Goal: Task Accomplishment & Management: Use online tool/utility

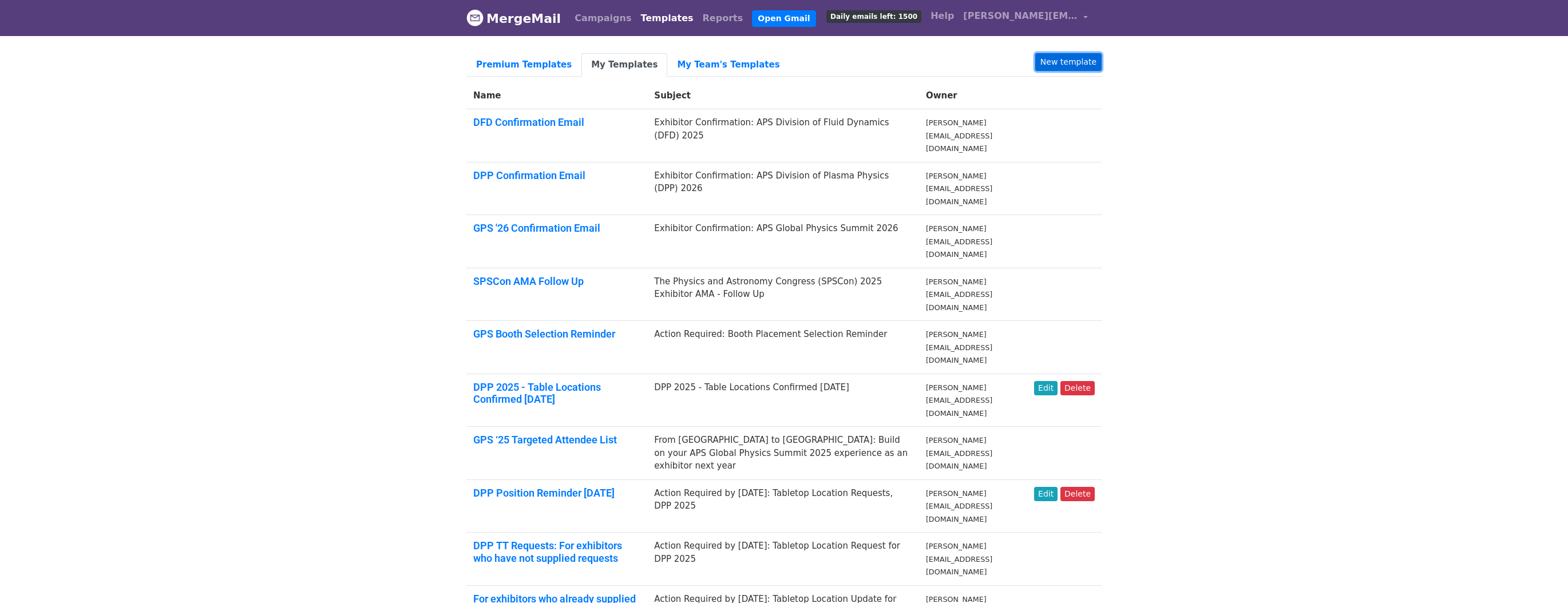
click at [1085, 64] on link "New template" at bounding box center [1068, 62] width 67 height 18
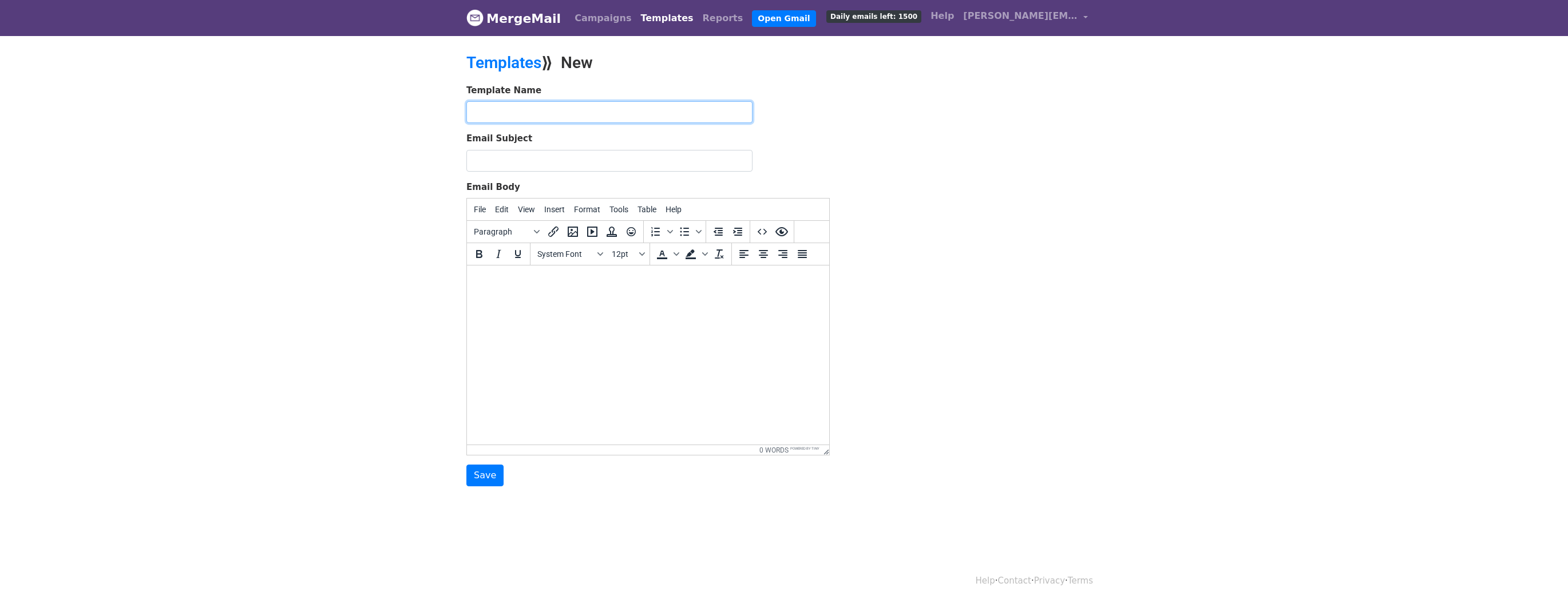
click at [541, 113] on input "text" at bounding box center [609, 113] width 286 height 22
type input "IUCr 2026 Confirmation Template"
type input "C"
type input "IUCr 2026 Confirmation"
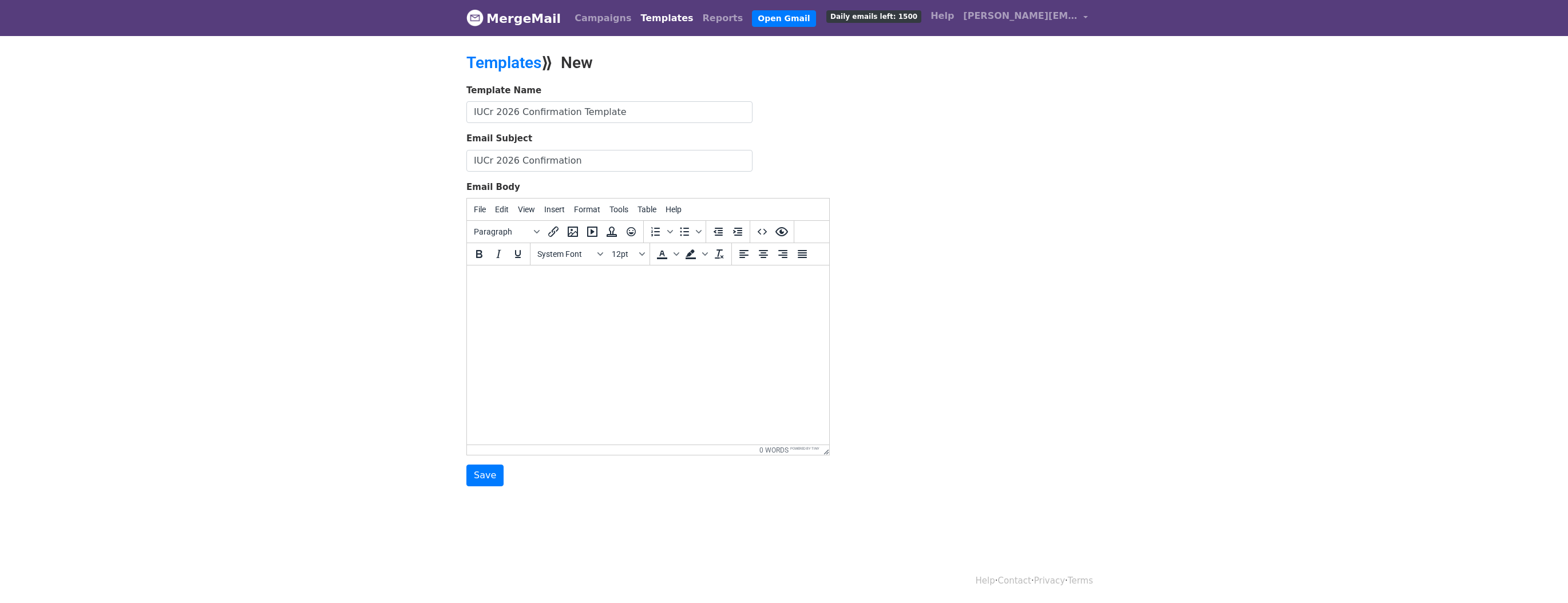
click at [489, 279] on body at bounding box center [648, 281] width 344 height 12
click at [630, 107] on input "IUCr 2026 Confirmation Template" at bounding box center [609, 113] width 286 height 22
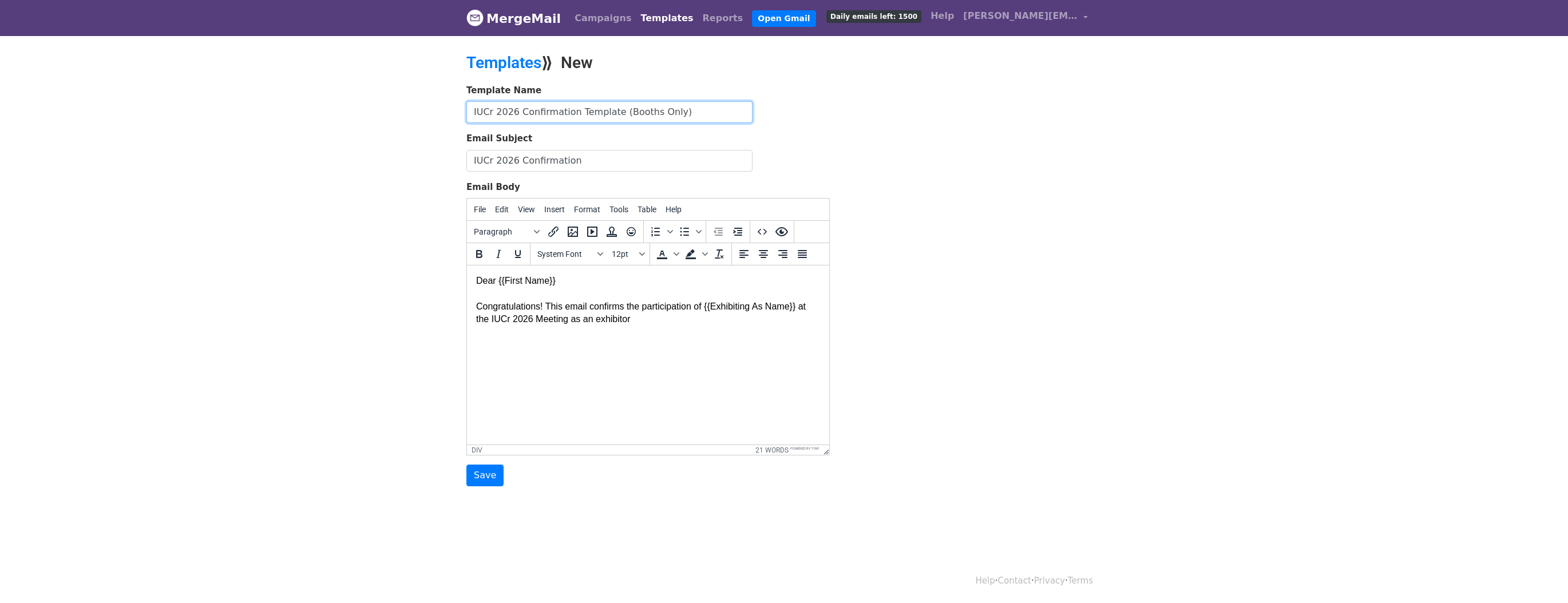
type input "IUCr 2026 Confirmation Template (Booths Only)"
click at [641, 320] on div "Congratulations! This email confirms the participation of {{Exhibiting As Name}…" at bounding box center [648, 306] width 344 height 38
drag, startPoint x: 537, startPoint y: 361, endPoint x: 468, endPoint y: 358, distance: 69.1
click at [468, 358] on html "Dear {{First Name}} Congratulations! This email confirms the participation of {…" at bounding box center [648, 319] width 363 height 108
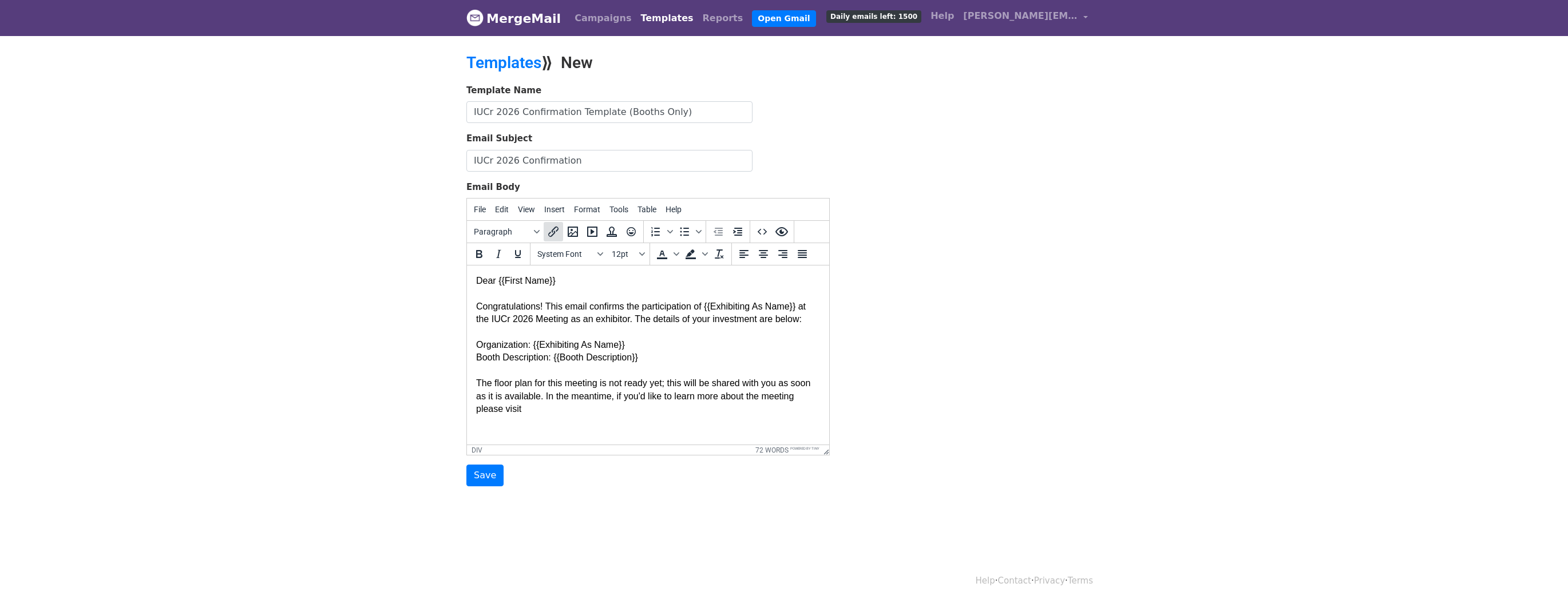
click at [550, 233] on icon "Insert/edit link" at bounding box center [553, 232] width 14 height 14
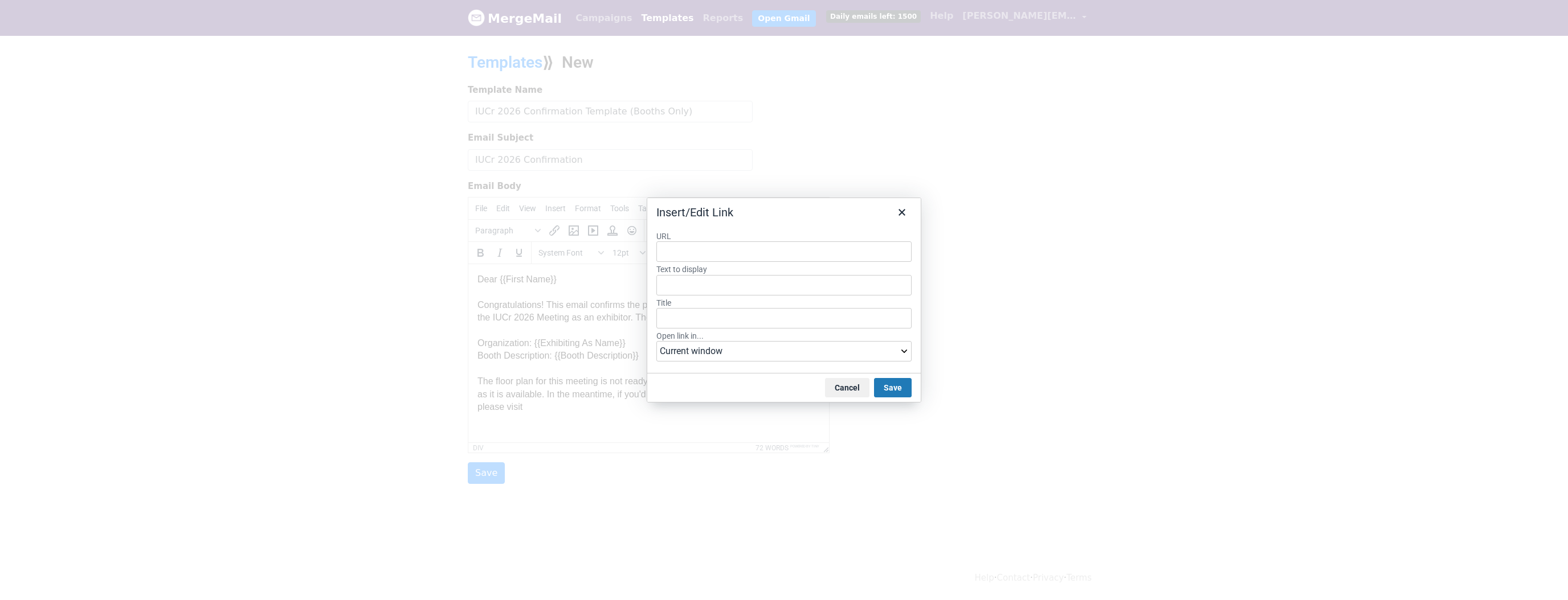
type input "https://www.iucr2026.org/"
click at [788, 312] on input "Title" at bounding box center [784, 319] width 255 height 20
click at [773, 285] on input "https://www.iucr2026.org/" at bounding box center [784, 285] width 255 height 20
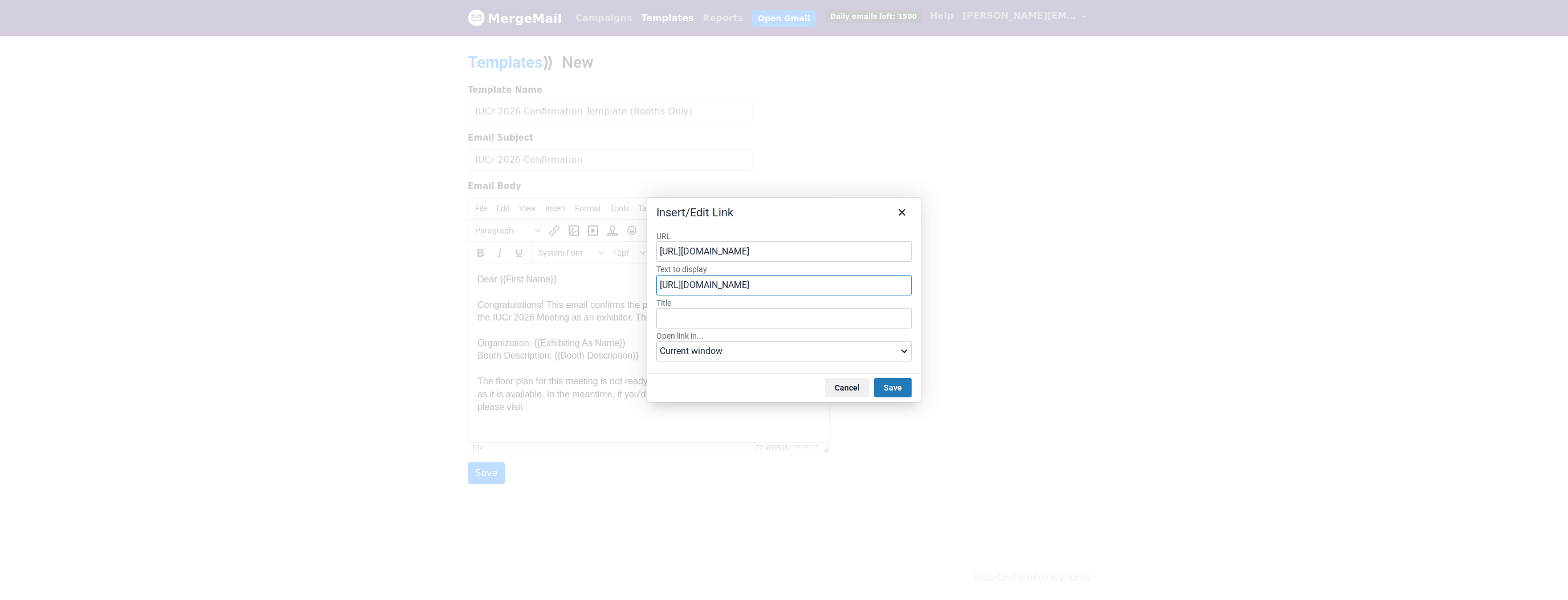
click at [773, 285] on input "https://www.iucr2026.org/" at bounding box center [784, 285] width 255 height 20
type input "IUCr 2026 Meeting Website"
click at [892, 382] on button "Save" at bounding box center [893, 388] width 38 height 20
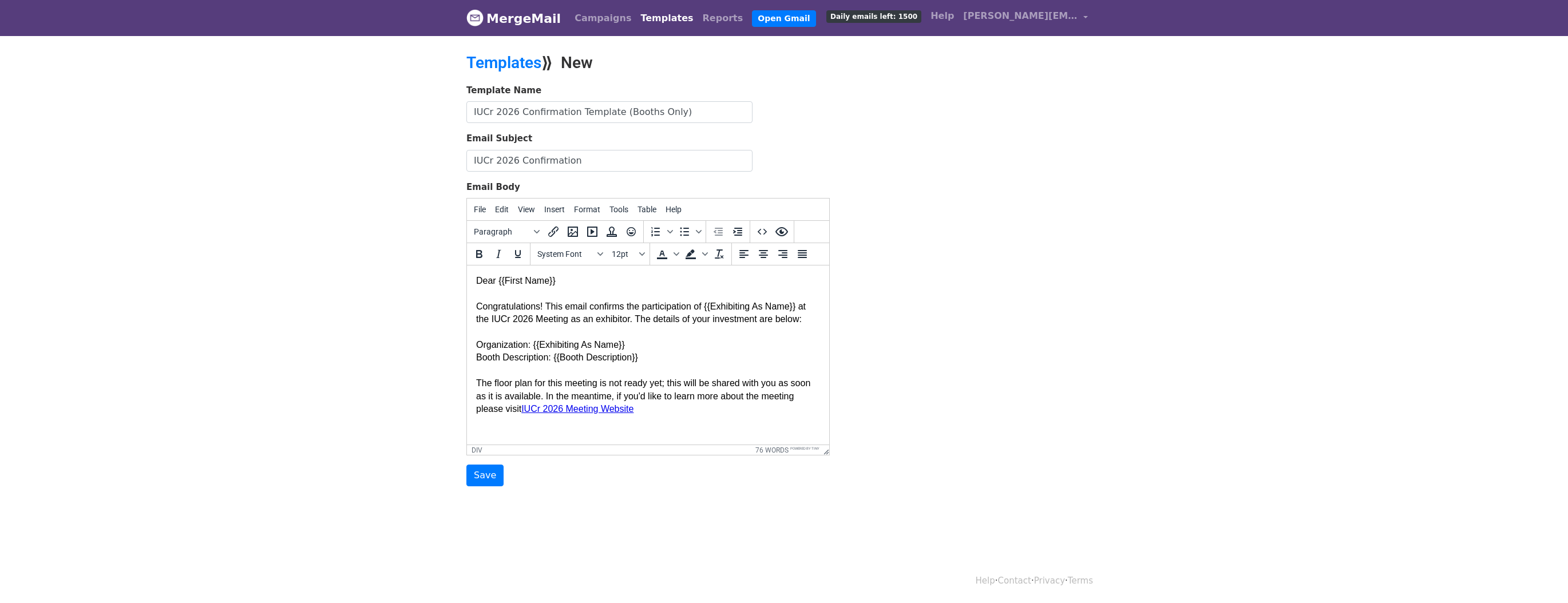
click at [524, 408] on link "IUCr 2026 Meeting Website" at bounding box center [577, 409] width 112 height 10
click at [659, 411] on div "Congratulations! This email confirms the participation of {{Exhibiting As Name}…" at bounding box center [648, 351] width 344 height 128
click at [655, 415] on html "Dear {{First Name}} Congratulations! This email confirms the participation of {…" at bounding box center [648, 345] width 363 height 159
click at [658, 410] on div "Congratulations! This email confirms the participation of {{Exhibiting As Name}…" at bounding box center [648, 351] width 344 height 128
click at [666, 327] on div "Congratulations! This email confirms the participation of {{Exhibiting As Name}…" at bounding box center [648, 351] width 344 height 128
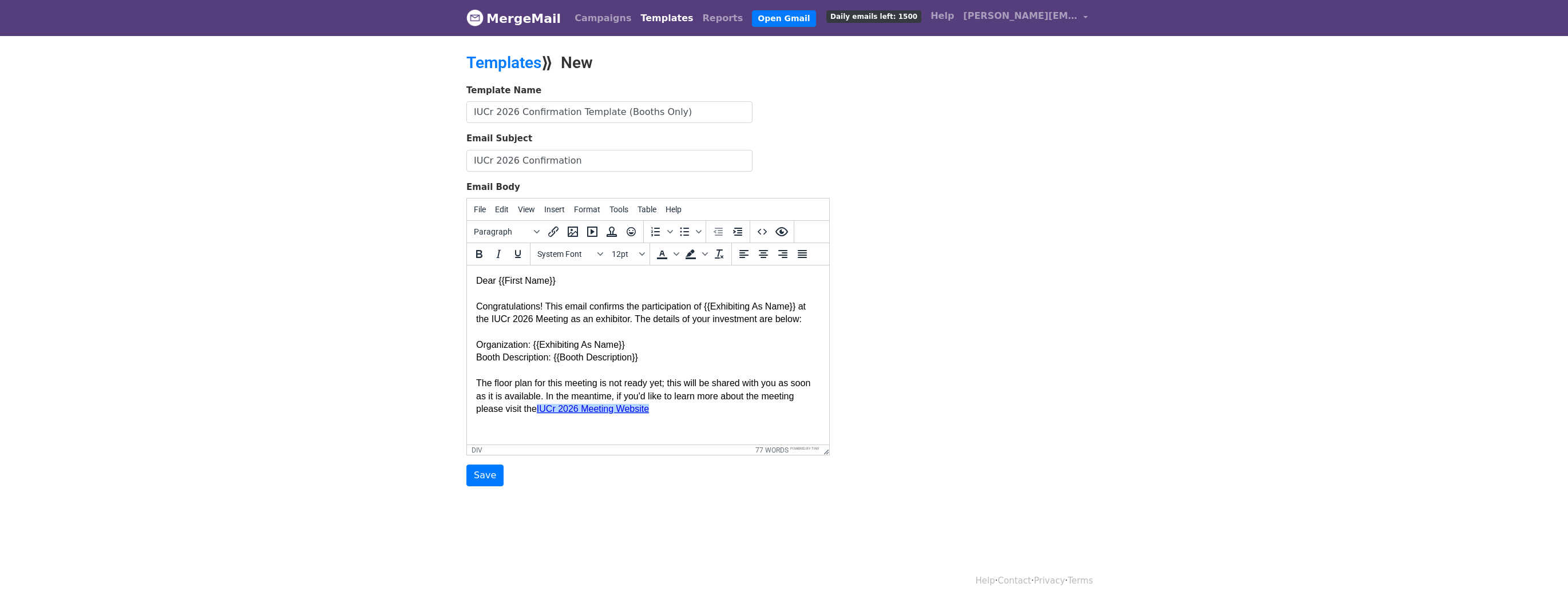
click at [506, 425] on html "Dear {{First Name}} Congratulations! This email confirms the participation of {…" at bounding box center [648, 345] width 363 height 159
click at [492, 425] on html "Dear {{First Name}} Congratulations! This email confirms the participation of {…" at bounding box center [648, 345] width 363 height 159
click at [680, 410] on div "Congratulations! This email confirms the participation of {{Exhibiting As Name}…" at bounding box center [648, 351] width 344 height 128
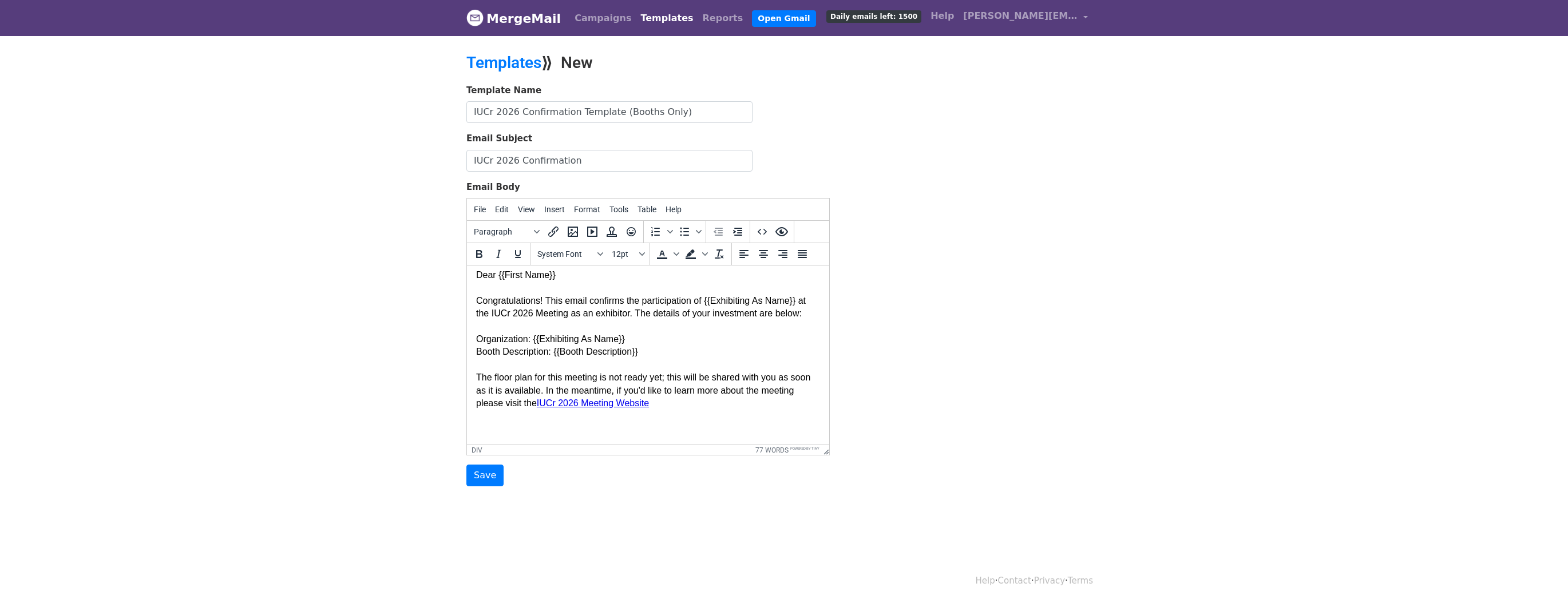
scroll to position [1, 0]
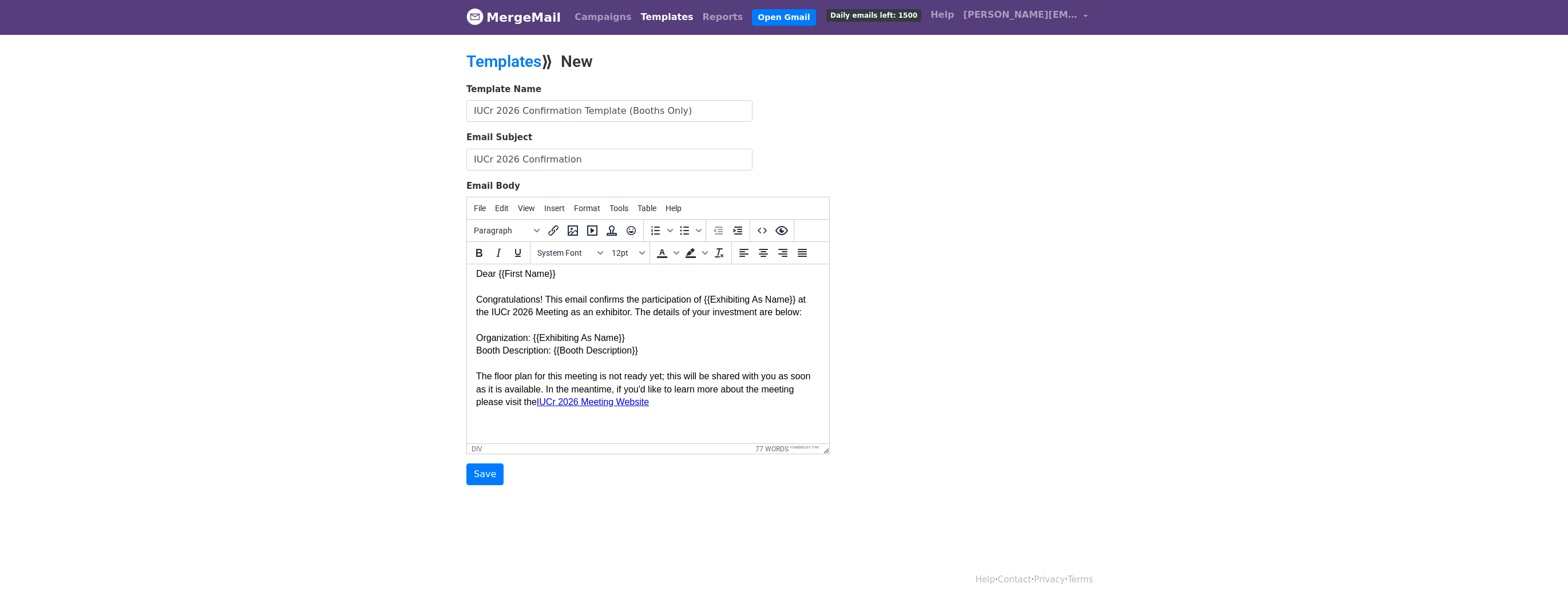
click at [477, 375] on div "Congratulations! This email confirms the participation of {{Exhibiting As Name}…" at bounding box center [648, 357] width 344 height 154
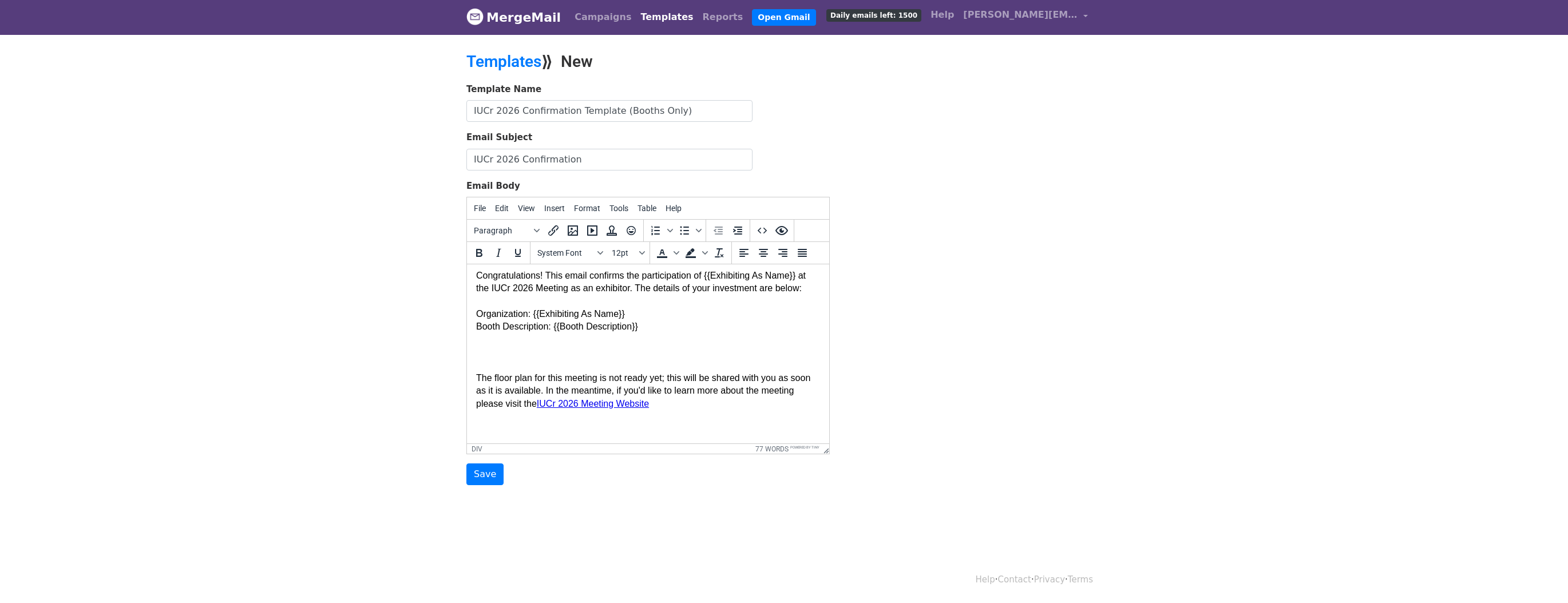
scroll to position [44, 0]
click at [477, 377] on div "Congratulations! This email confirms the participation of {{Exhibiting As Name}…" at bounding box center [648, 344] width 344 height 179
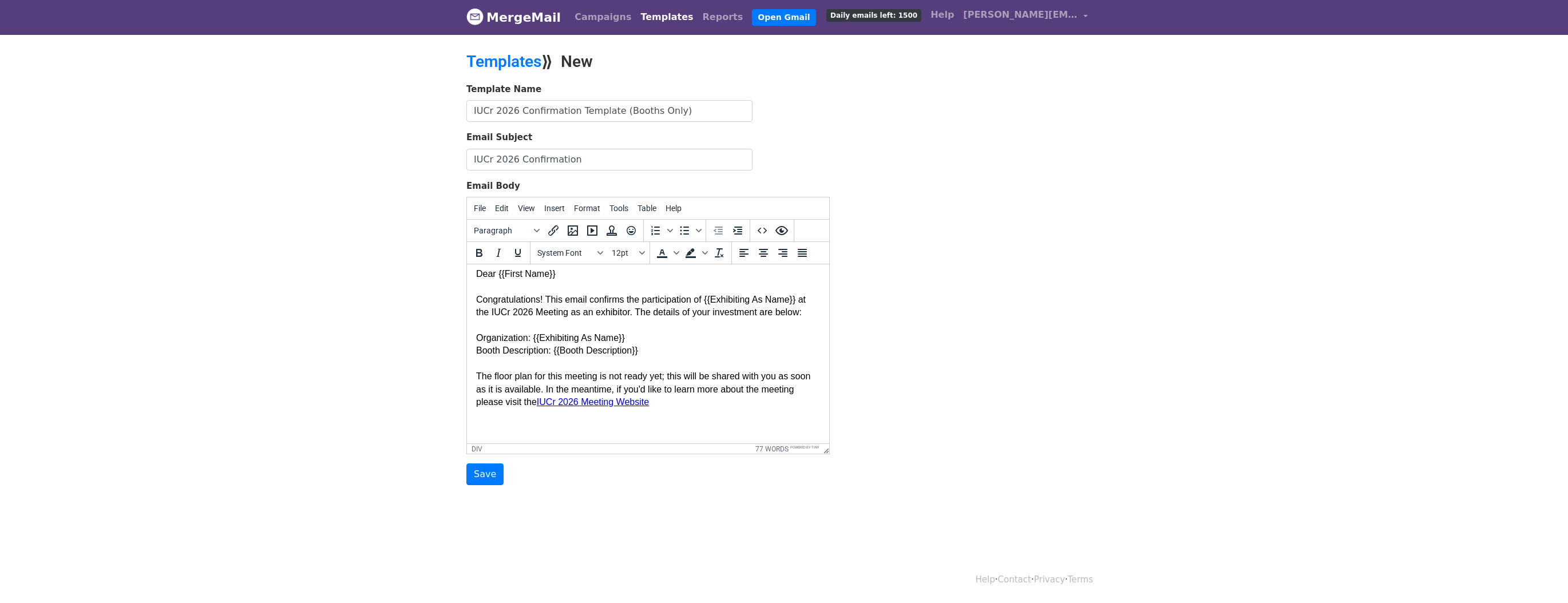
scroll to position [18, 0]
click at [730, 404] on div "Congratulations! This email confirms the participation of {{Exhibiting As Name}…" at bounding box center [648, 357] width 344 height 154
click at [733, 403] on div "Congratulations! This email confirms the participation of {{Exhibiting As Name}…" at bounding box center [648, 357] width 344 height 154
click at [718, 406] on div "Congratulations! This email confirms the participation of {{Exhibiting As Name}…" at bounding box center [648, 357] width 344 height 154
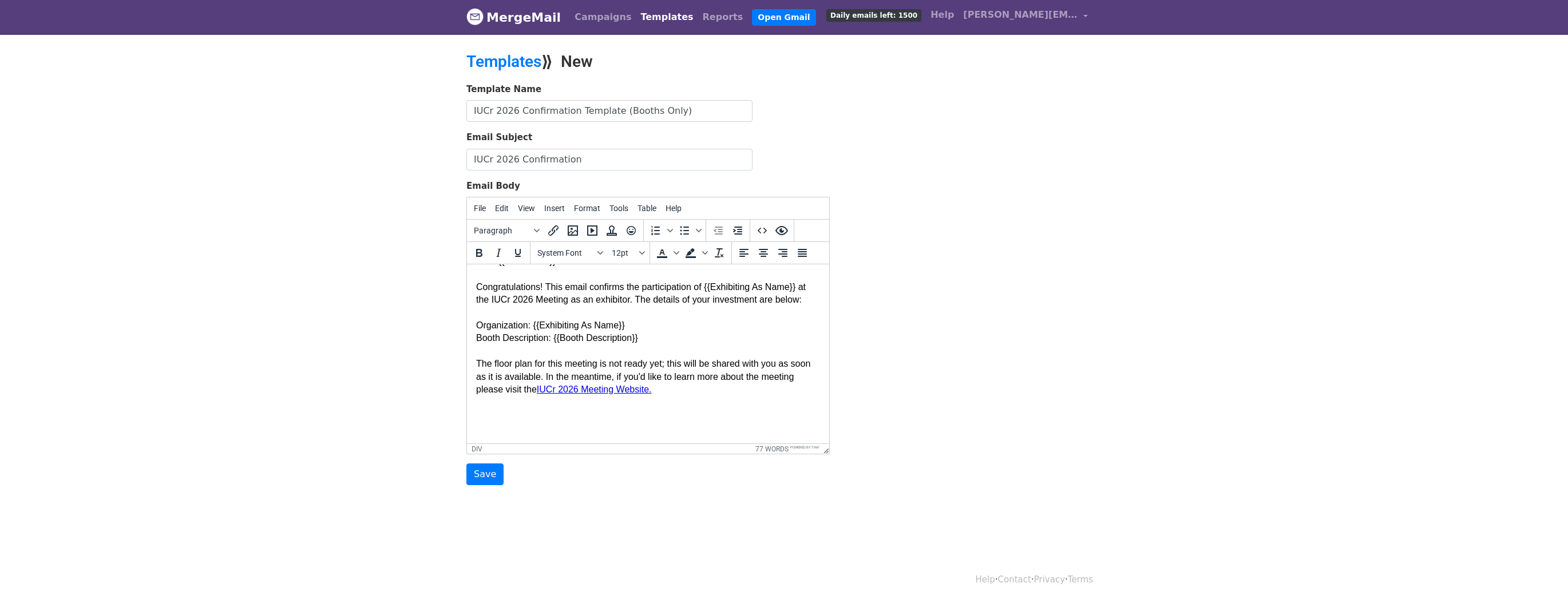
scroll to position [44, 0]
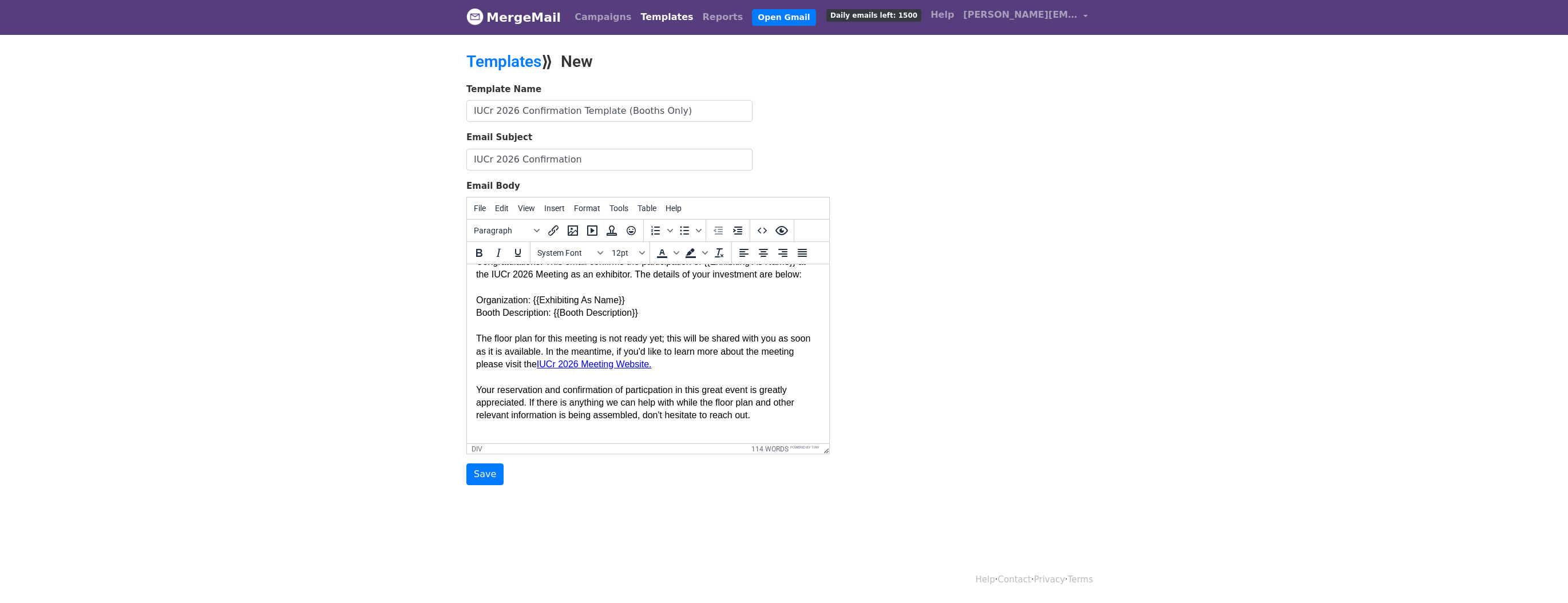
click at [477, 400] on div "Congratulations! This email confirms the participation of {{Exhibiting As Name}…" at bounding box center [648, 345] width 344 height 205
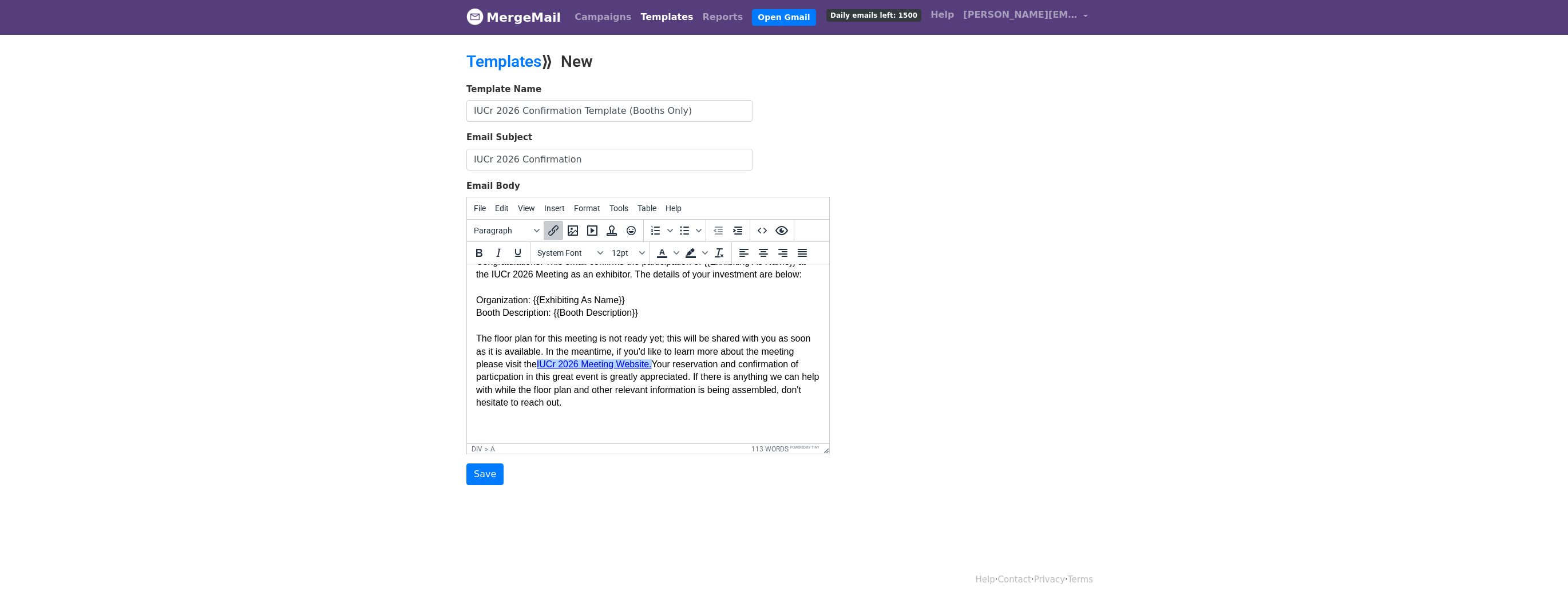
click at [695, 374] on div "Congratulations! This email confirms the participation of {{Exhibiting As Name}…" at bounding box center [648, 338] width 344 height 192
click at [718, 416] on div "Congratulations! This email confirms the participation of {{Exhibiting As Name}…" at bounding box center [648, 338] width 344 height 192
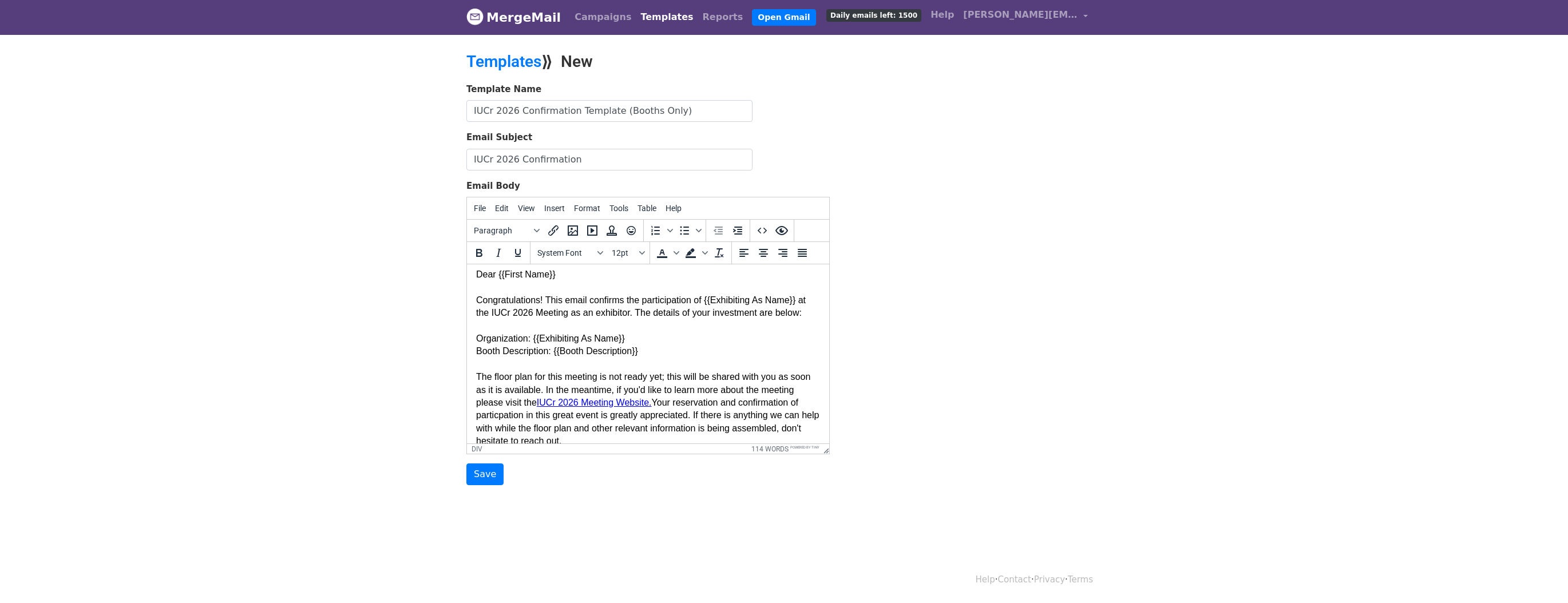
scroll to position [0, 0]
drag, startPoint x: 727, startPoint y: 319, endPoint x: 773, endPoint y: 322, distance: 46.1
click at [774, 321] on div "Congratulations! This email confirms the participation of {{Exhibiting As Name}…" at bounding box center [648, 382] width 344 height 192
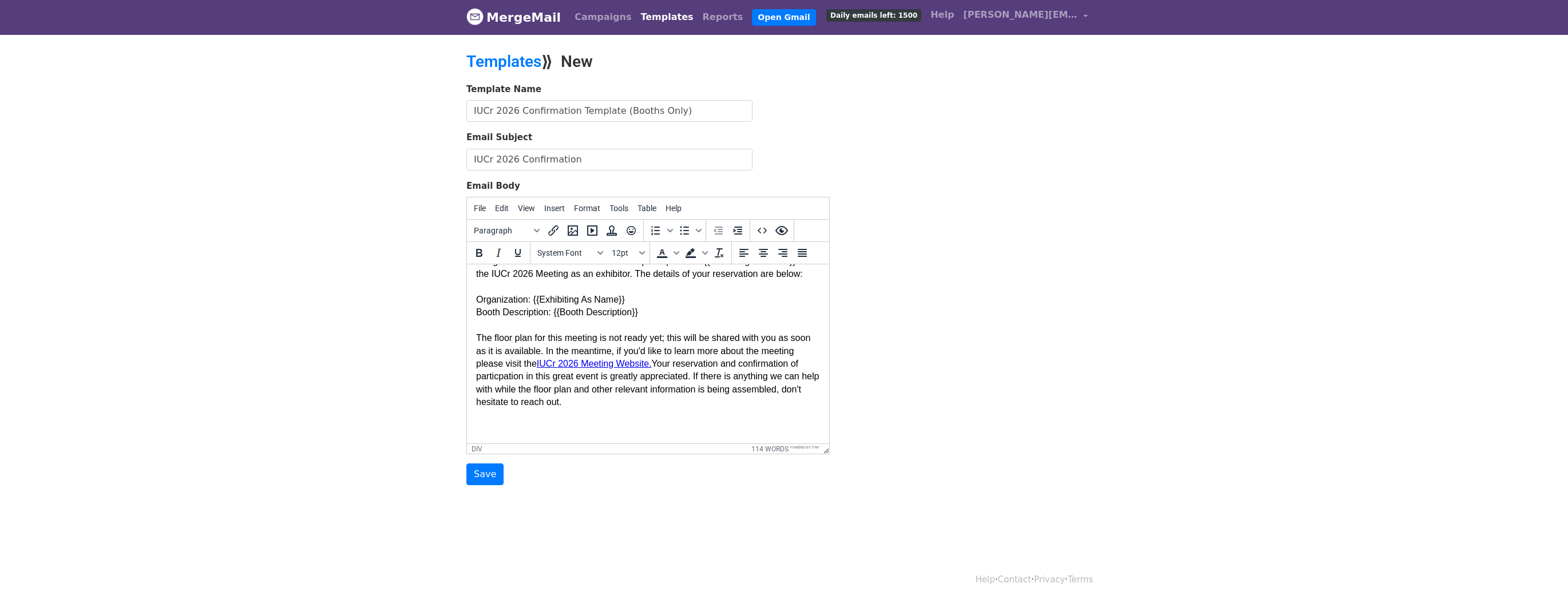
scroll to position [57, 0]
click at [653, 313] on div "Congratulations! This email confirms the participation of {{Exhibiting As Name}…" at bounding box center [648, 338] width 344 height 192
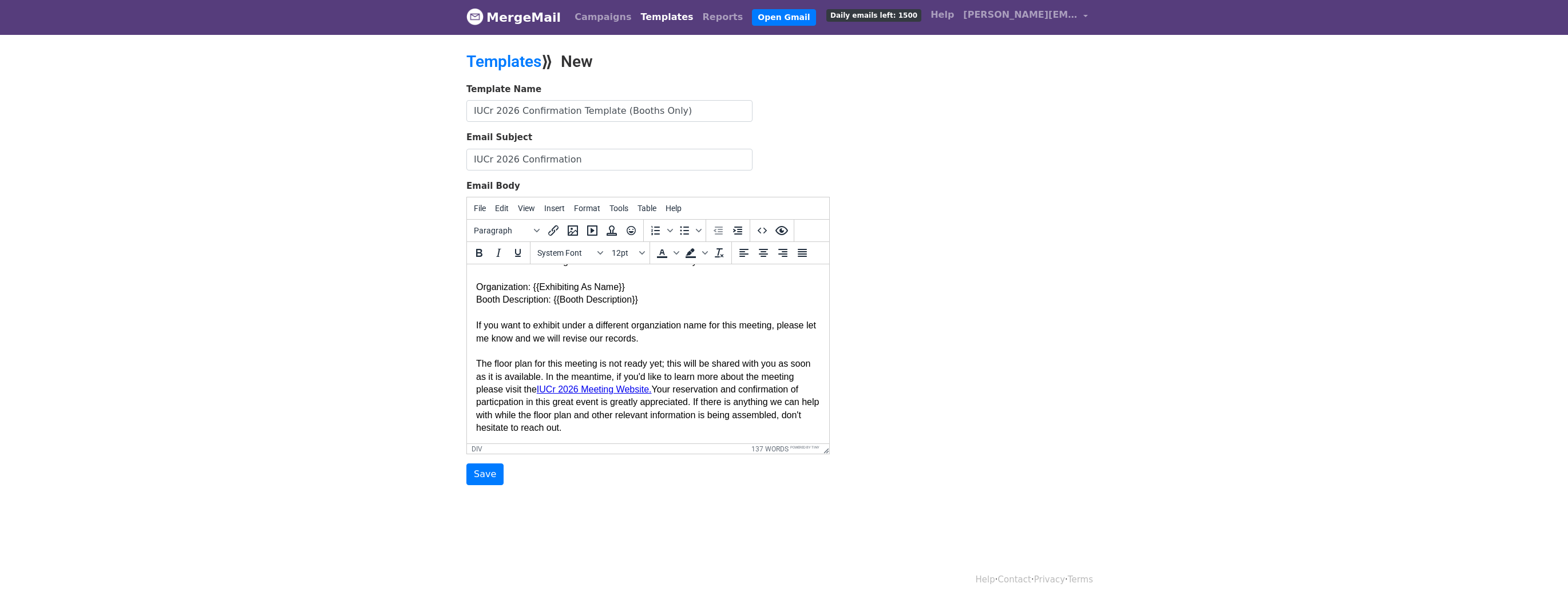
click at [476, 376] on div "Congratulations! This email confirms the participation of {{Exhibiting As Name}…" at bounding box center [648, 345] width 344 height 231
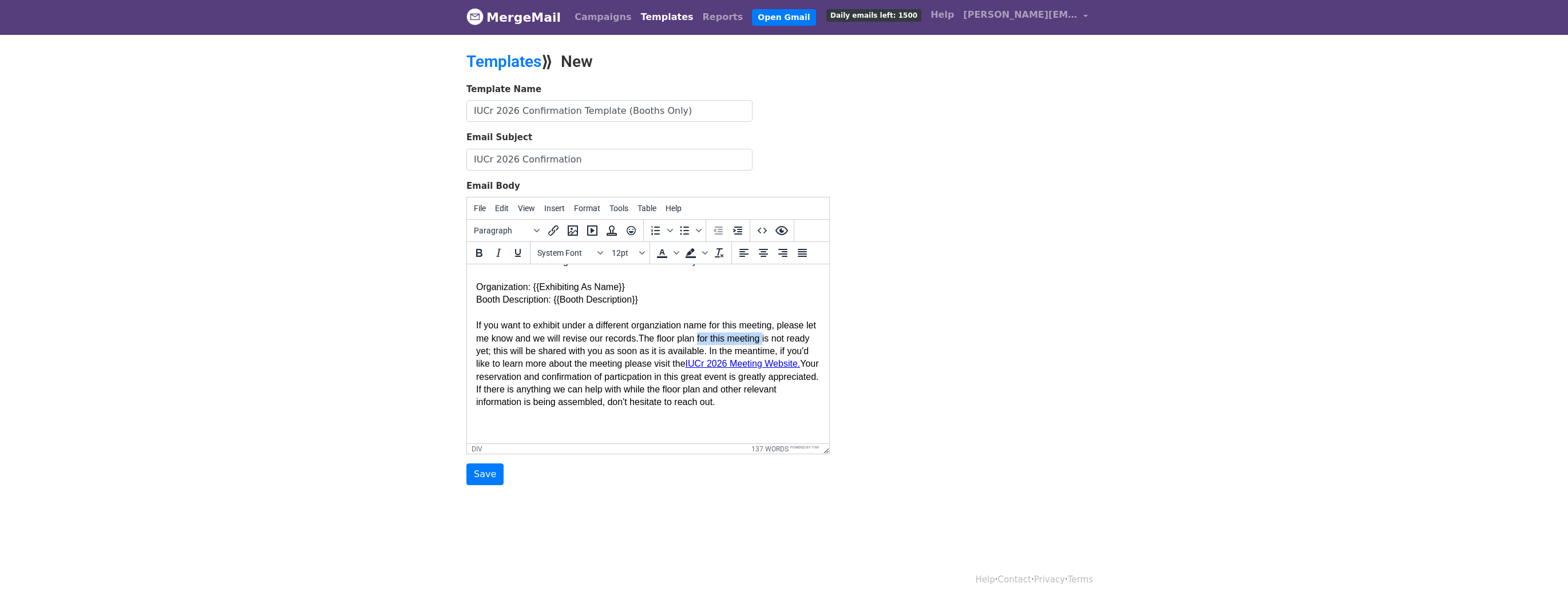
drag, startPoint x: 716, startPoint y: 351, endPoint x: 784, endPoint y: 355, distance: 68.1
click at [784, 355] on div "Congratulations! This email confirms the participation of {{Exhibiting As Name}…" at bounding box center [648, 332] width 344 height 205
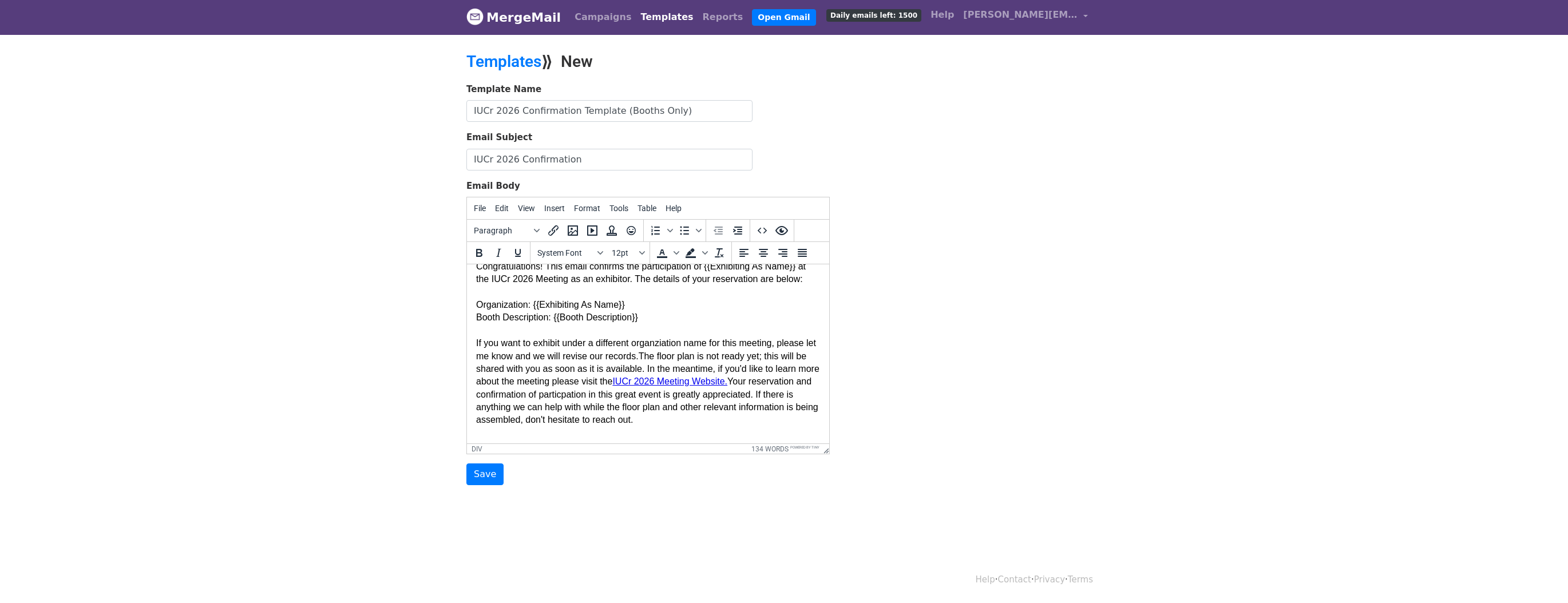
scroll to position [69, 0]
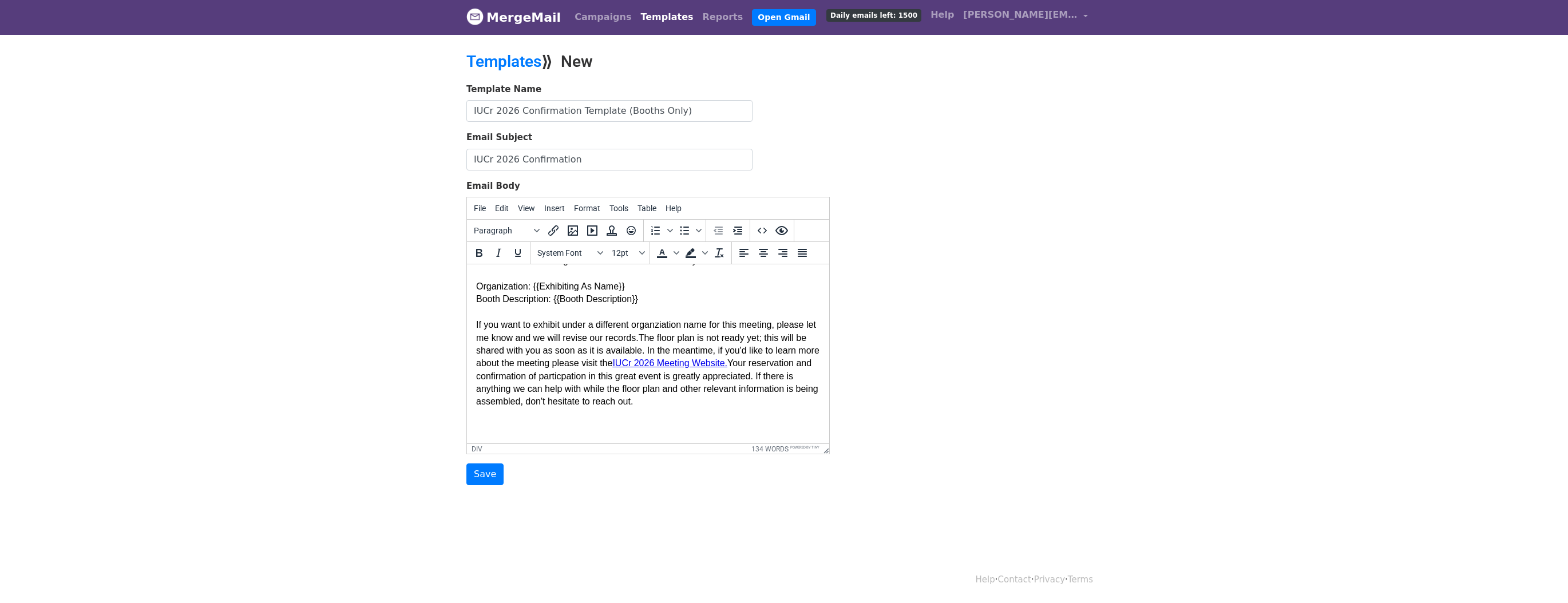
click at [773, 406] on div "Congratulations! This email confirms the participation of {{Exhibiting As Name}…" at bounding box center [648, 331] width 344 height 205
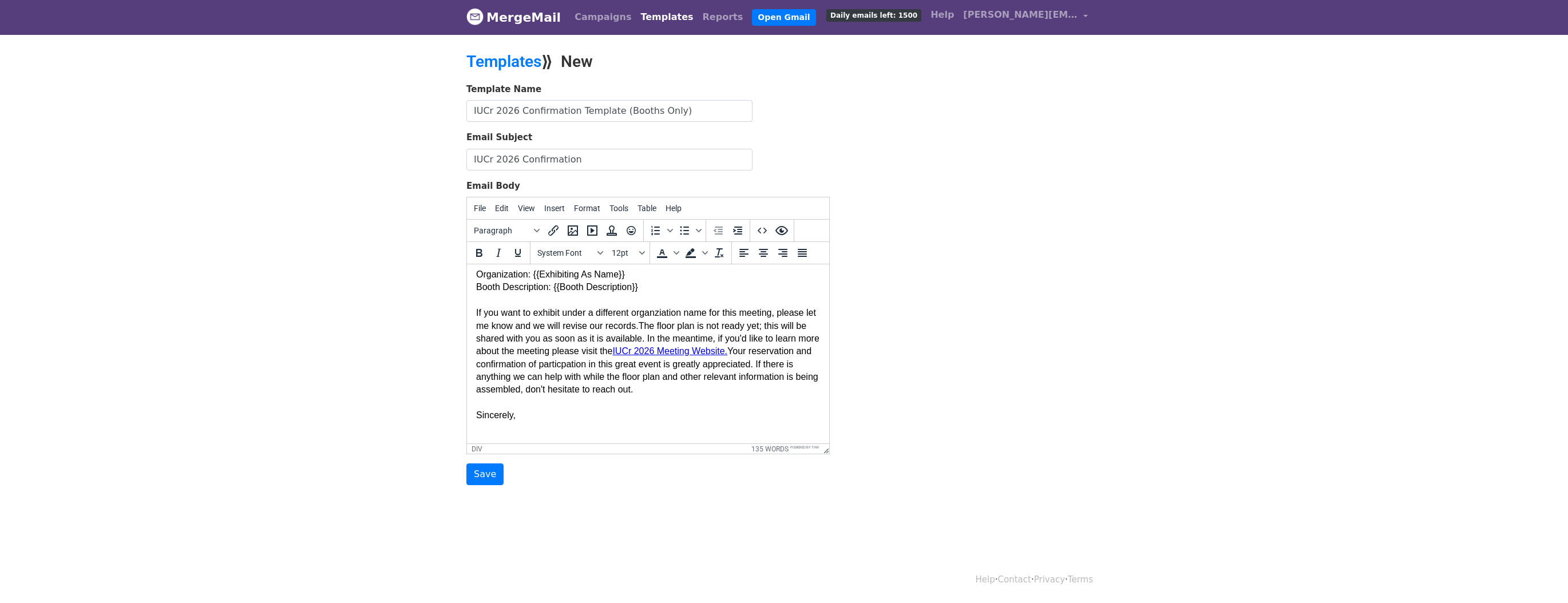
scroll to position [72, 0]
click at [500, 437] on div "Congratulations! This email confirms the participation of {{Exhibiting As Name}…" at bounding box center [648, 343] width 344 height 257
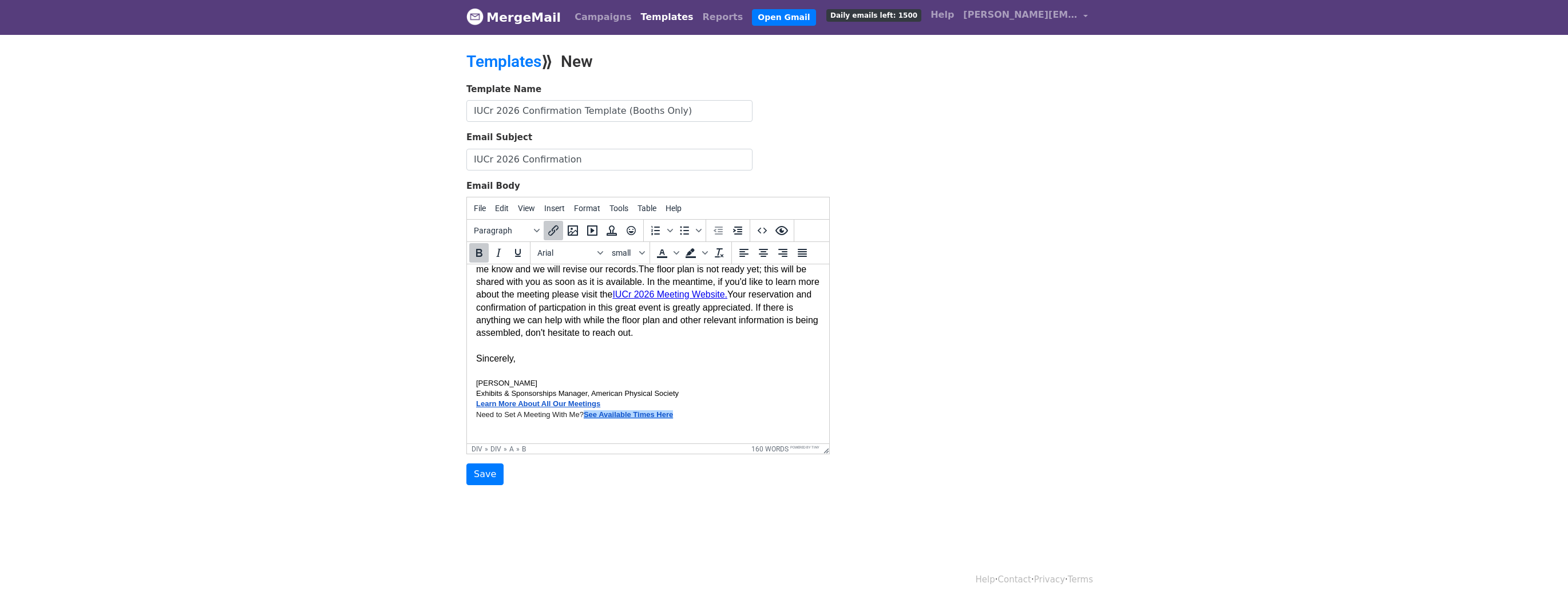
scroll to position [162, 0]
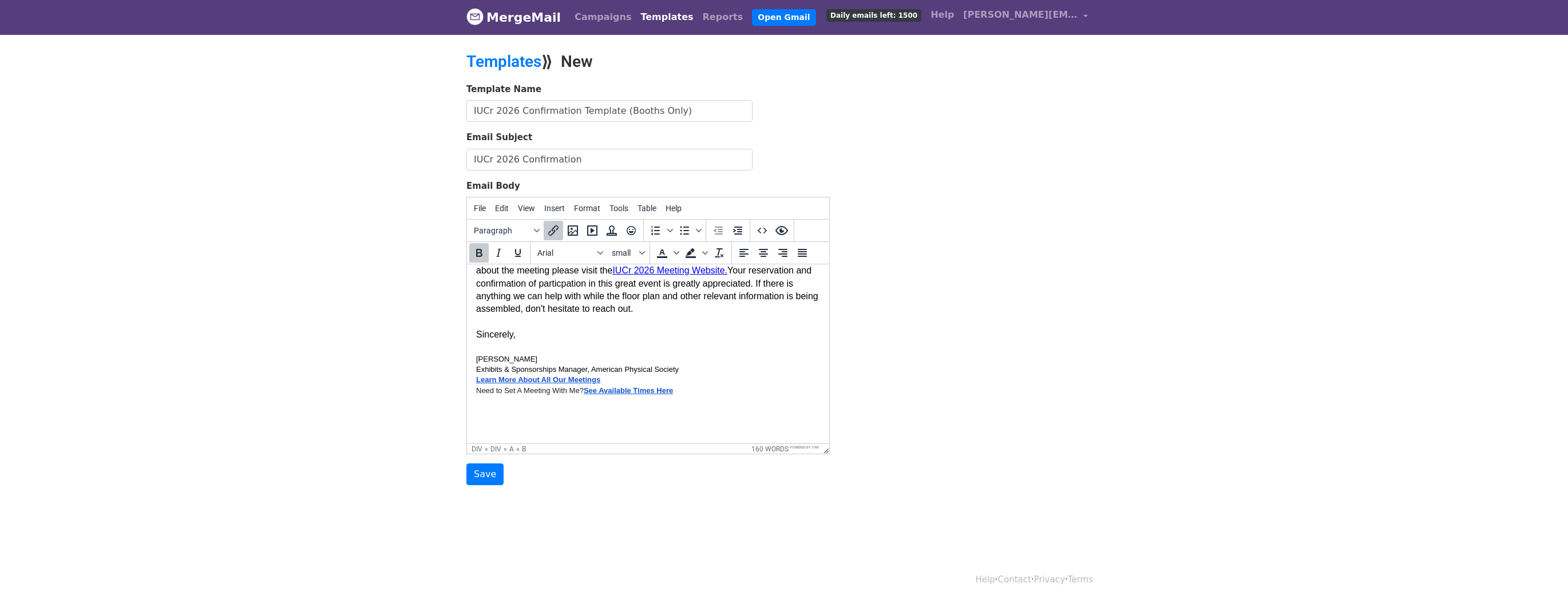
click at [592, 371] on font "Exhibits & Sponsorships Manager, American Physical Society" at bounding box center [577, 370] width 202 height 9
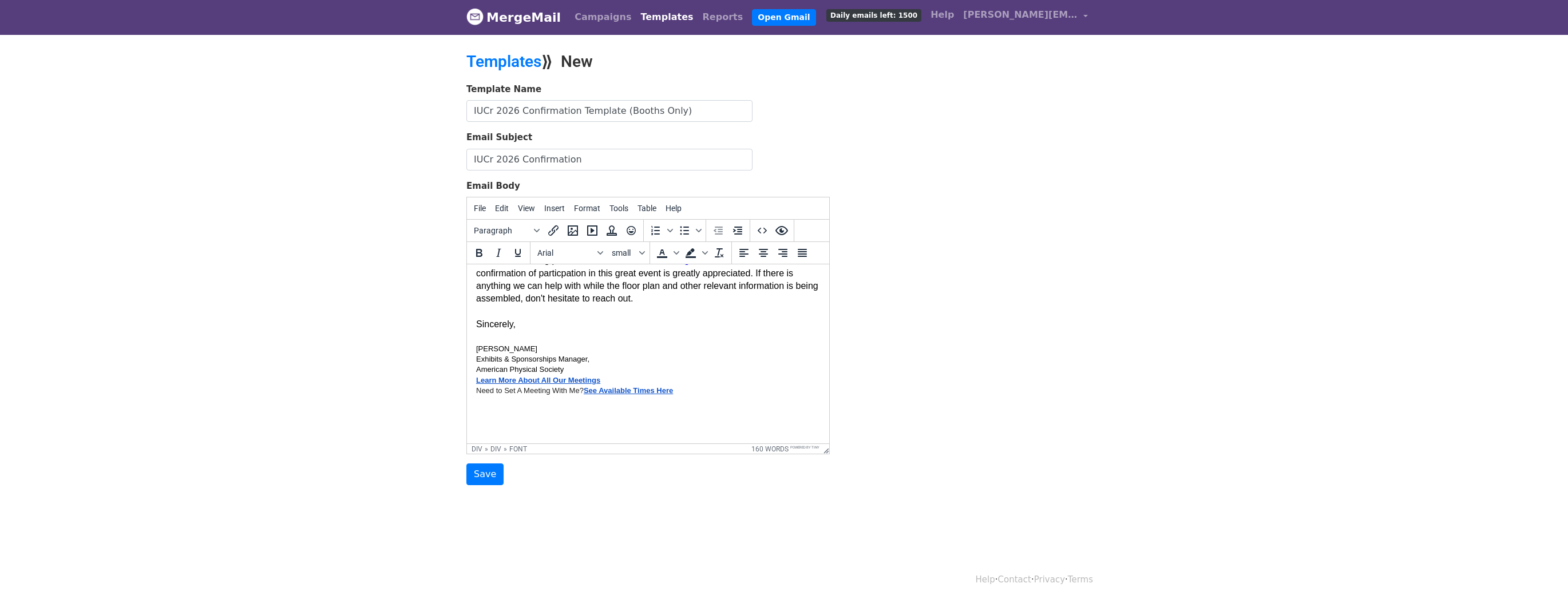
click at [595, 370] on div "Exhibits & Sponsorships Manager, American Physical Society" at bounding box center [648, 365] width 344 height 20
drag, startPoint x: 476, startPoint y: 383, endPoint x: 618, endPoint y: 387, distance: 142.1
click at [618, 387] on div "Congratulations! This email confirms the participation of {{Exhibiting As Name}…" at bounding box center [648, 280] width 344 height 308
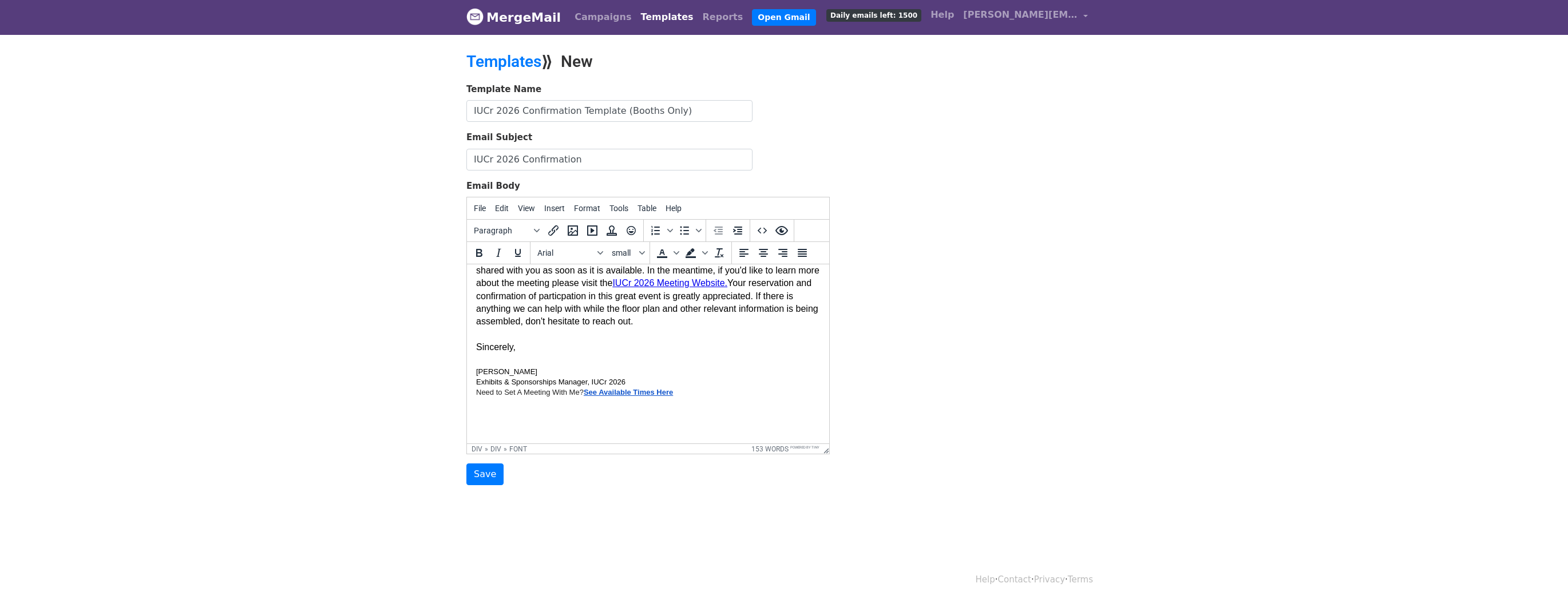
scroll to position [151, 0]
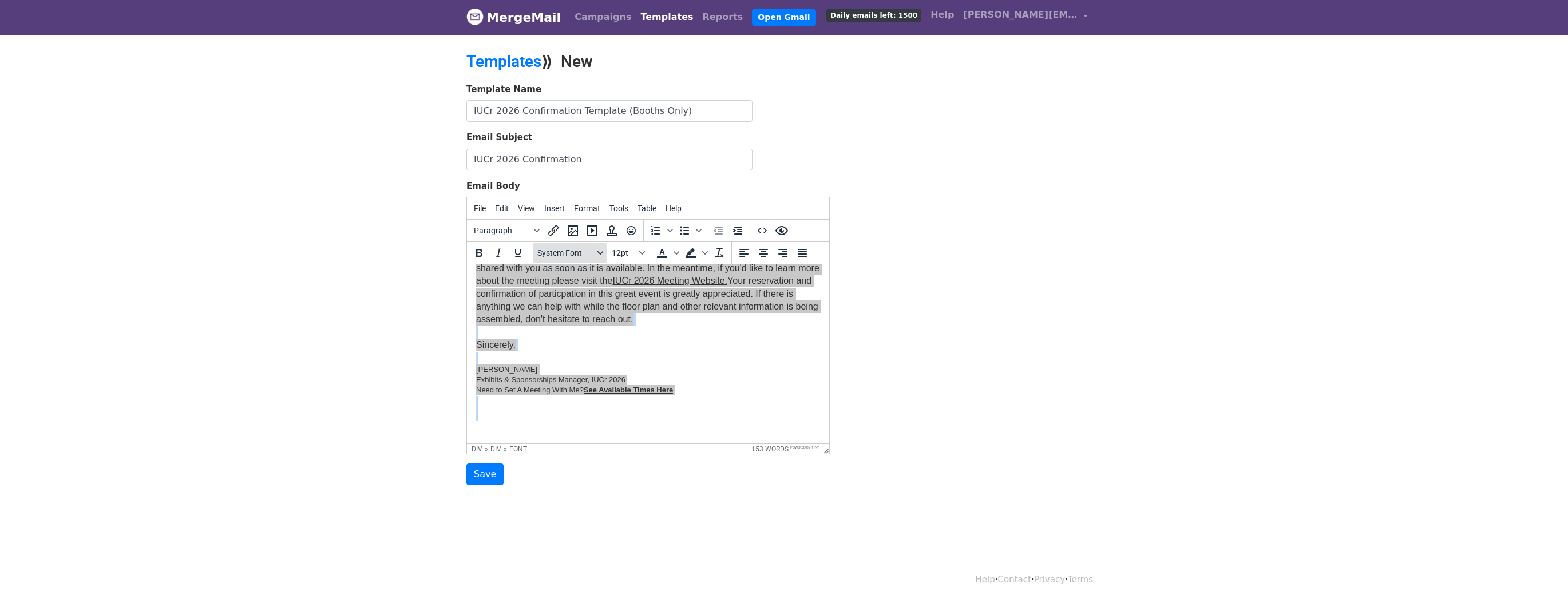
click at [598, 250] on icon "Fonts" at bounding box center [600, 253] width 6 height 6
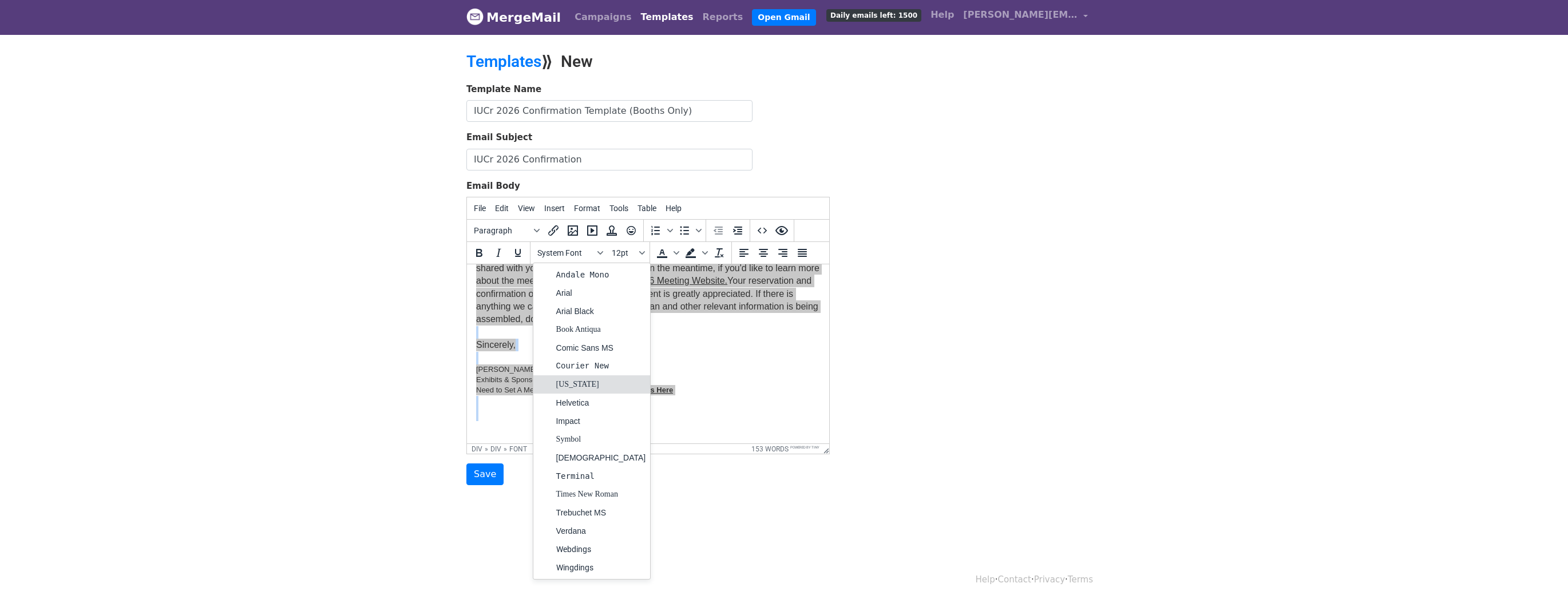
drag, startPoint x: 588, startPoint y: 382, endPoint x: 121, endPoint y: 120, distance: 535.5
click at [588, 382] on div "[US_STATE]" at bounding box center [601, 384] width 90 height 14
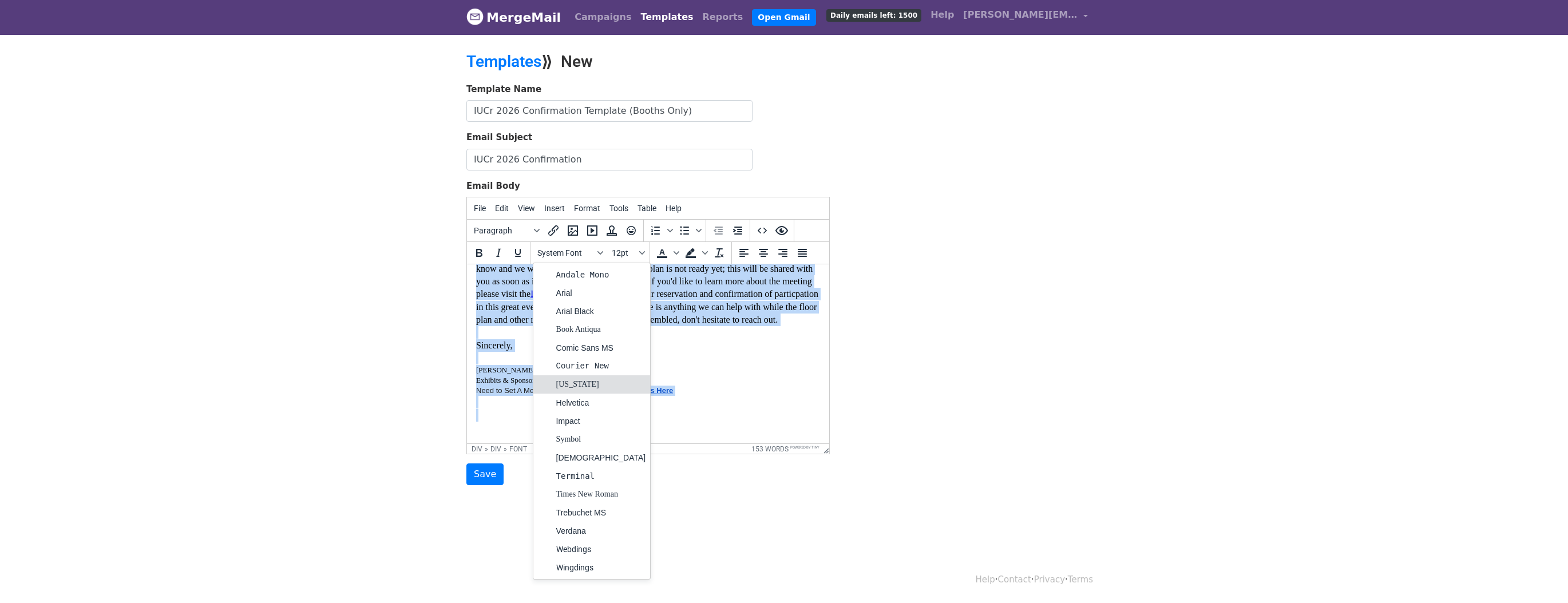
scroll to position [130, 0]
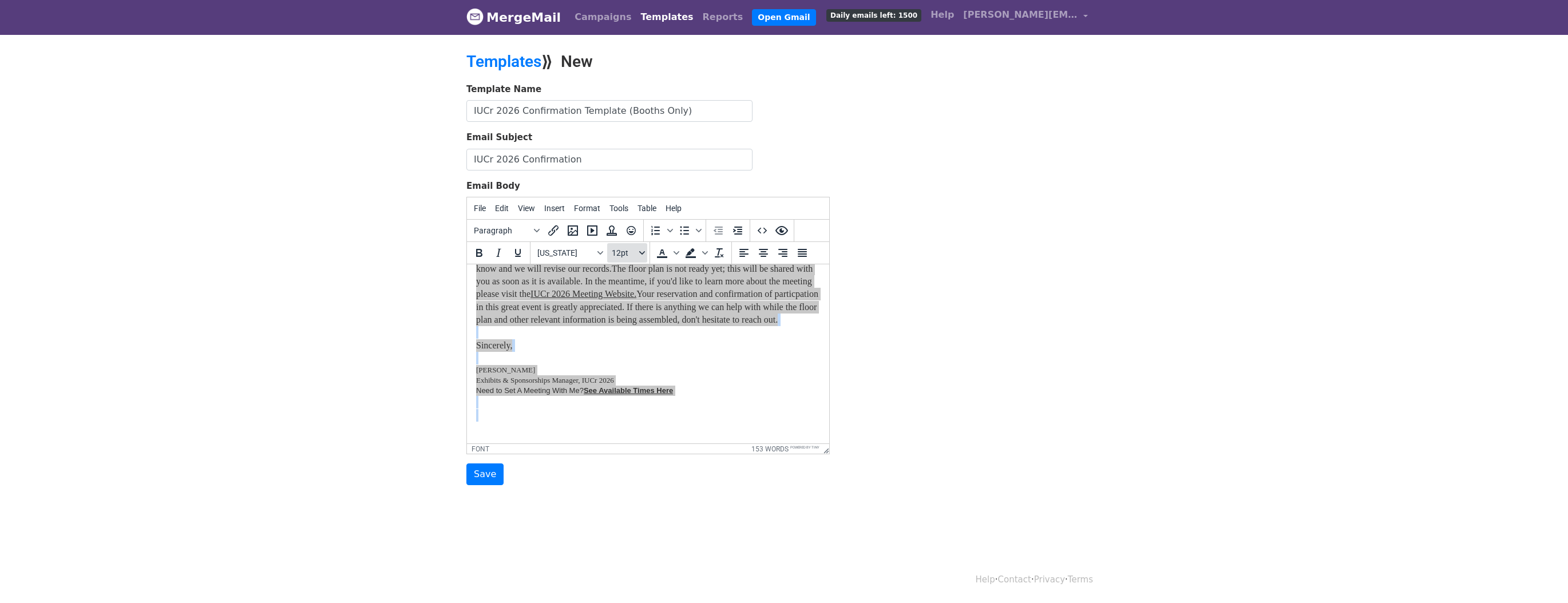
click at [637, 249] on button "12pt" at bounding box center [627, 253] width 40 height 20
click at [637, 306] on div "12pt" at bounding box center [639, 311] width 17 height 14
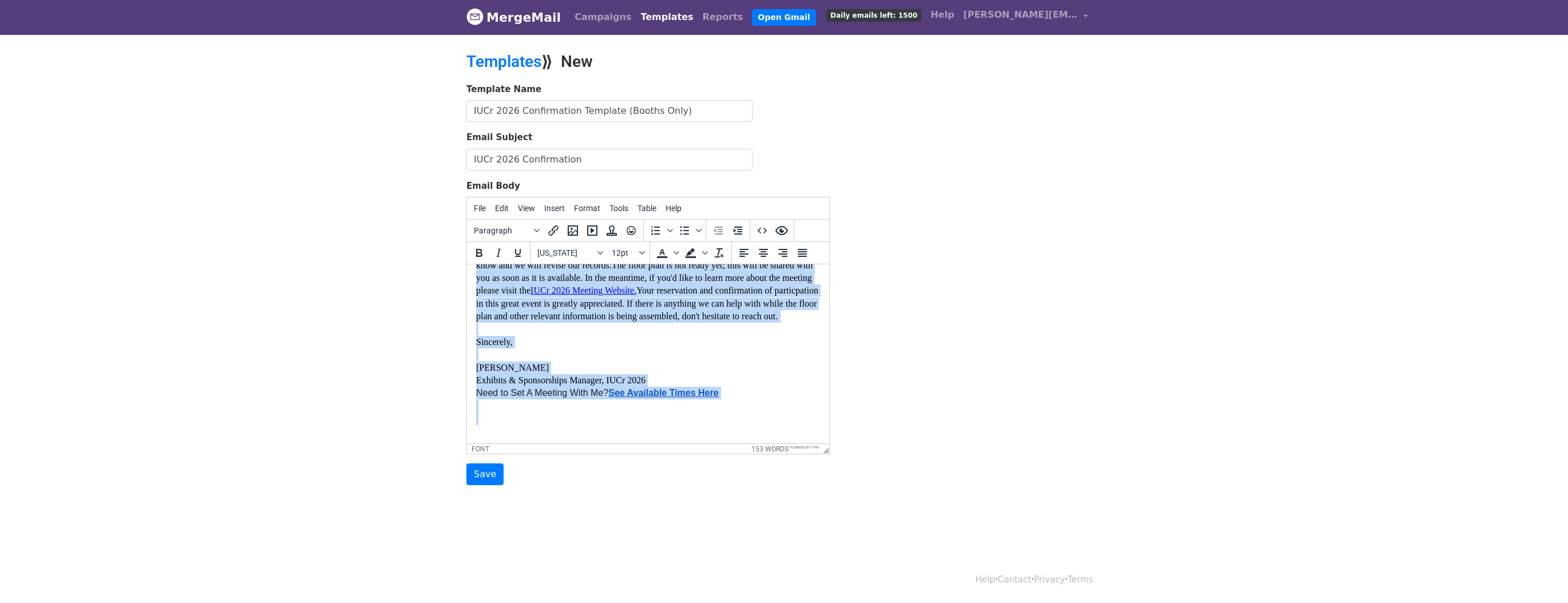
click at [719, 386] on div "Congratulations! This email confirms the participation of {{Exhibiting As Name}…" at bounding box center [648, 297] width 344 height 282
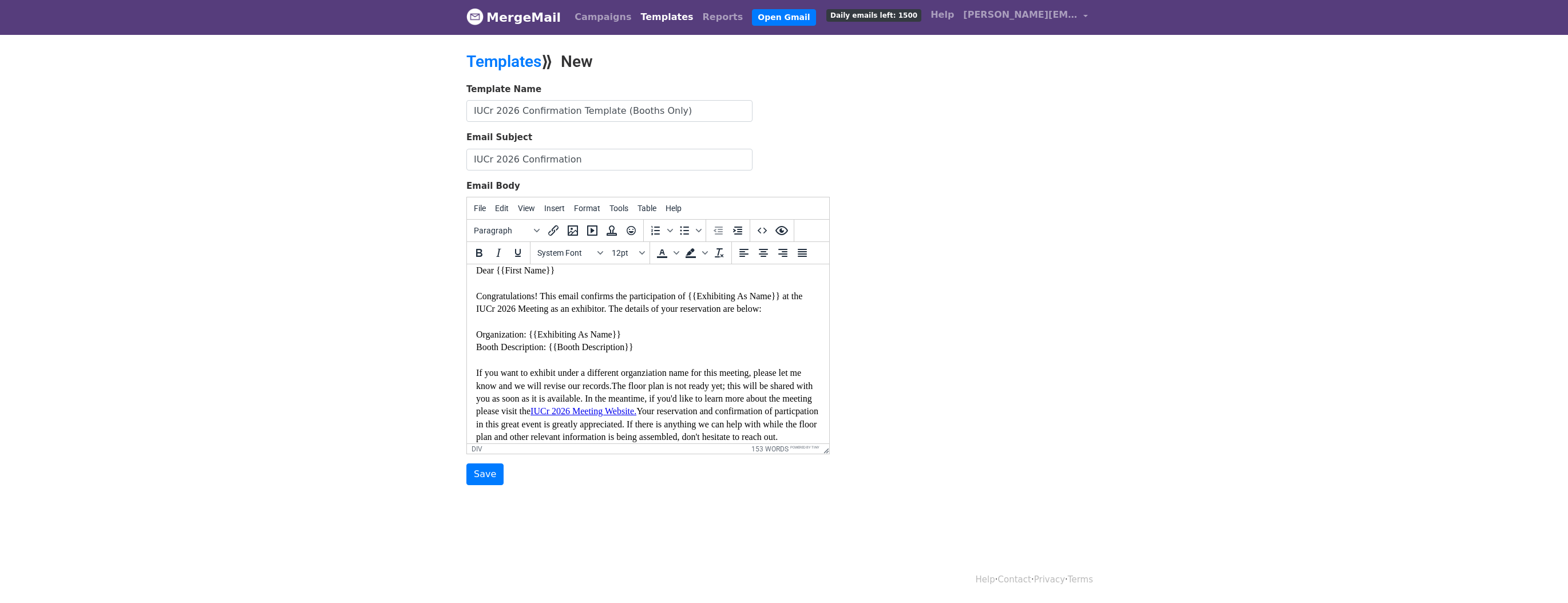
scroll to position [0, 0]
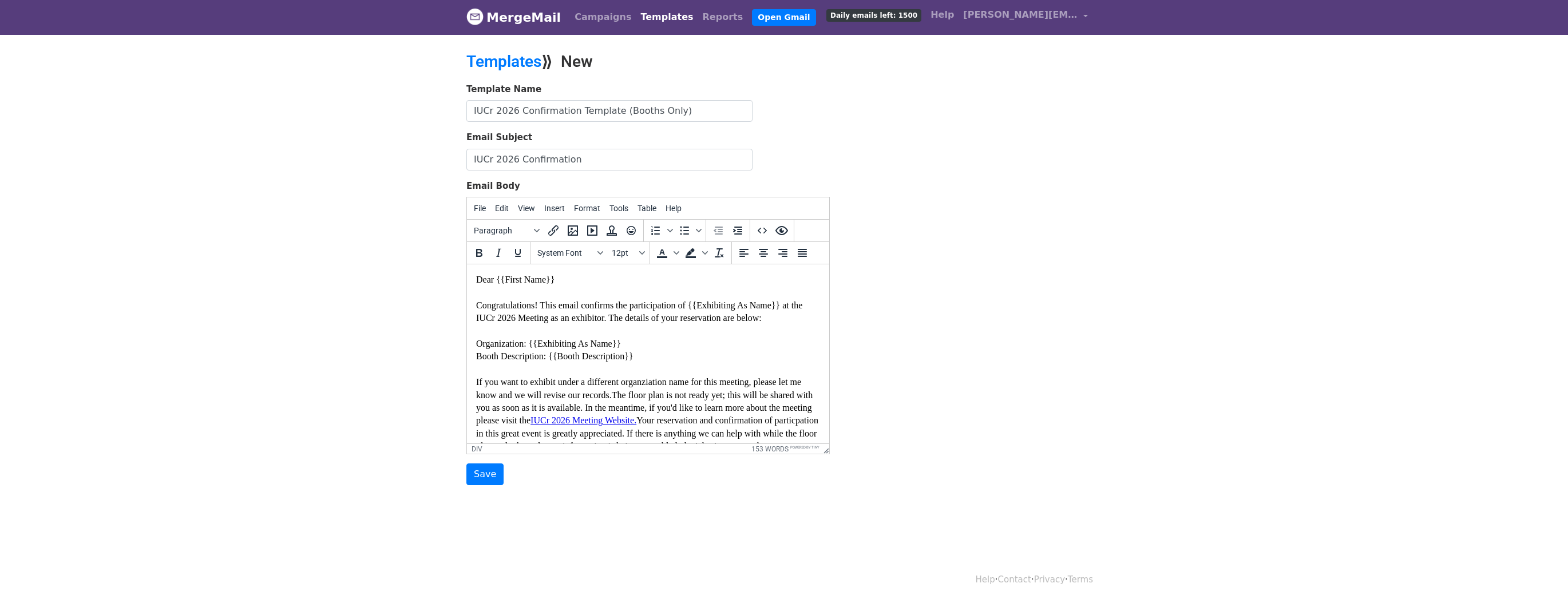
click at [476, 278] on font "Dear {{First Name}}" at bounding box center [515, 279] width 78 height 10
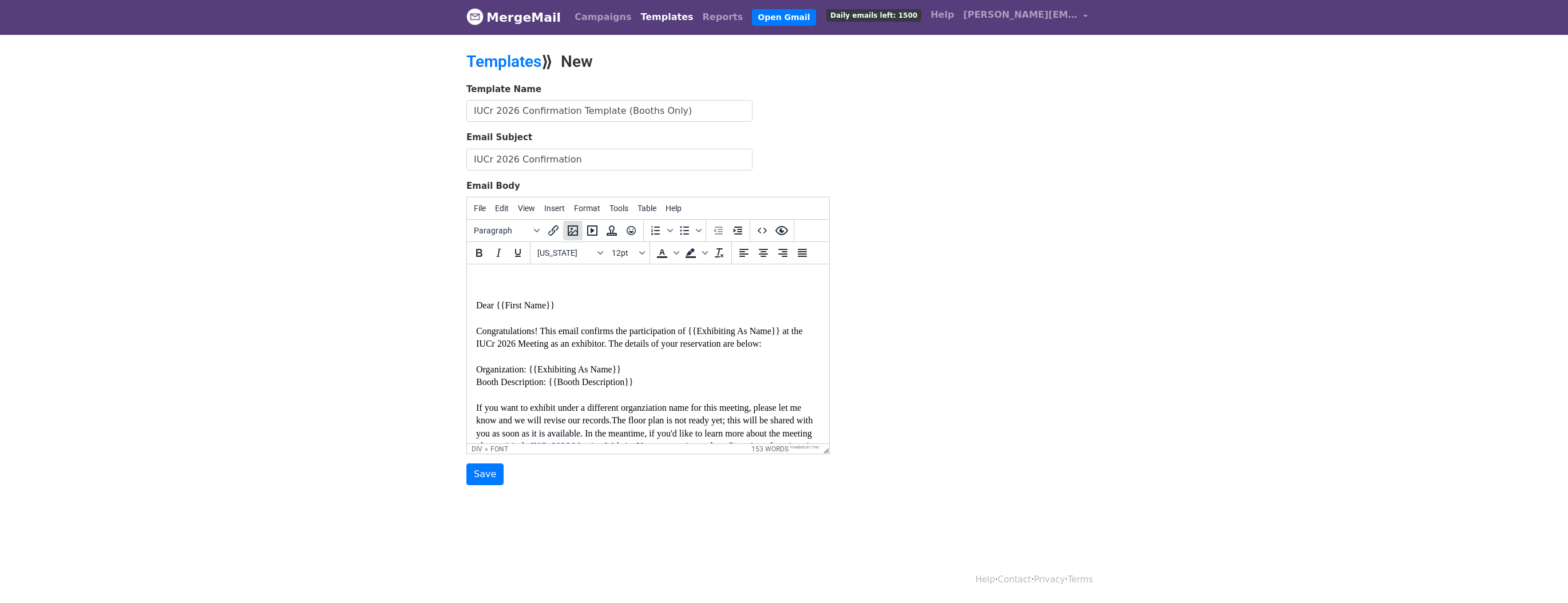
click at [569, 232] on icon "Insert/edit image" at bounding box center [572, 230] width 14 height 14
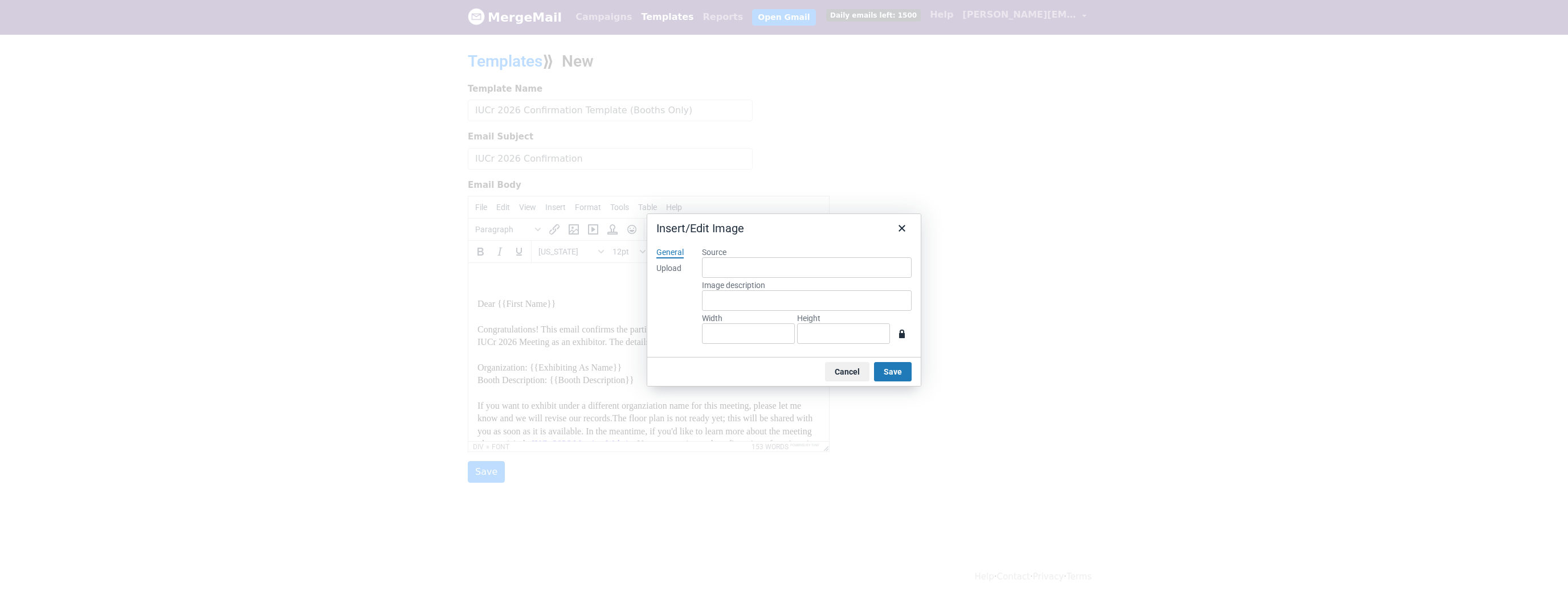
click at [678, 268] on div "Upload" at bounding box center [669, 269] width 25 height 12
click at [815, 305] on button "Browse for an image" at bounding box center [807, 307] width 96 height 20
click at [901, 228] on icon "Close" at bounding box center [902, 228] width 7 height 7
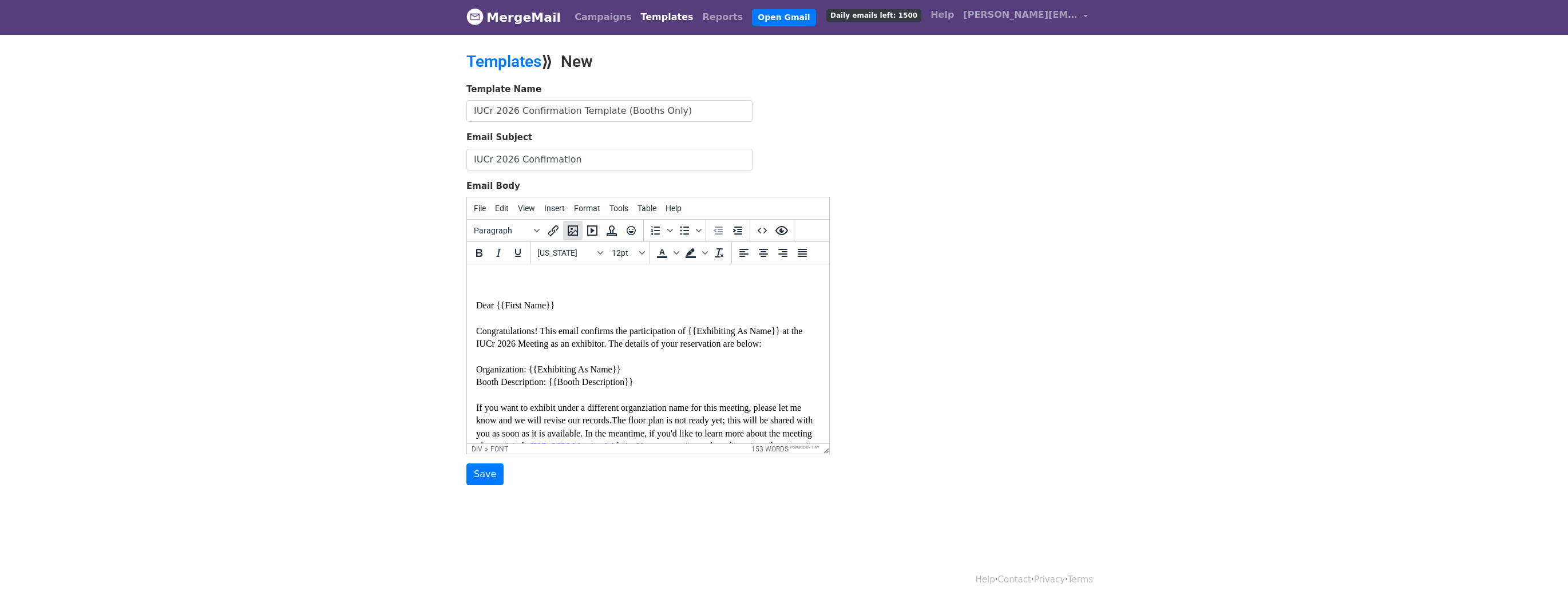
click at [573, 225] on icon "Insert/edit image" at bounding box center [572, 230] width 14 height 14
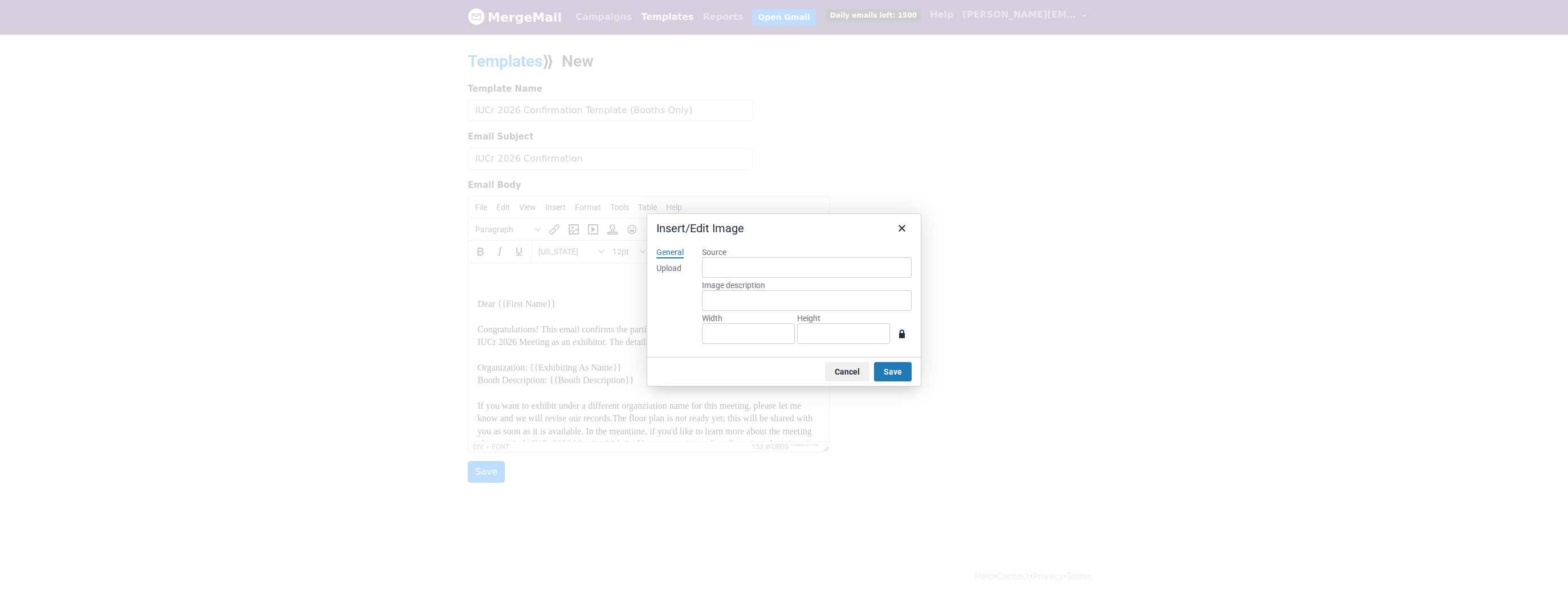
click at [668, 263] on div "Upload" at bounding box center [669, 269] width 25 height 12
click at [799, 302] on button "Browse for an image" at bounding box center [807, 307] width 96 height 20
type input "278"
type input "307"
click at [728, 328] on input "278" at bounding box center [749, 334] width 93 height 20
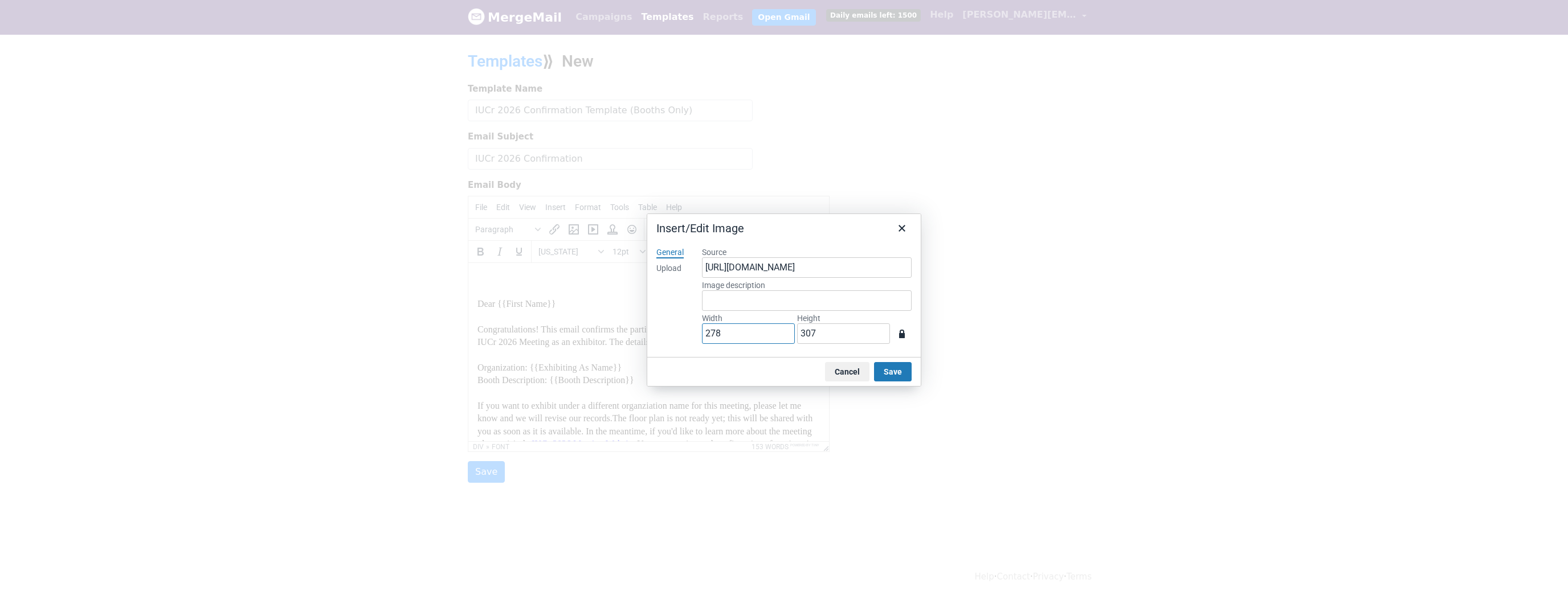
type input "27"
type input "30"
type input "2"
type input "1"
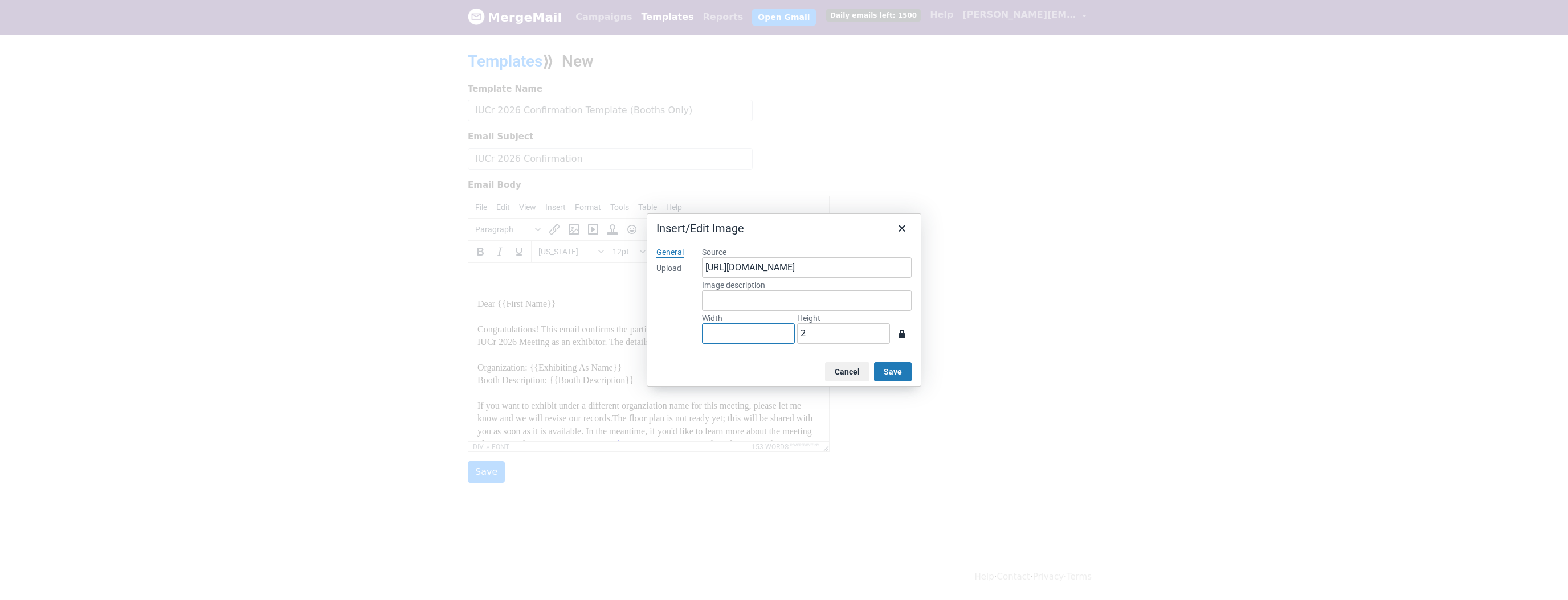
type input "1"
type input "13"
type input "14"
type input "139"
type input "154"
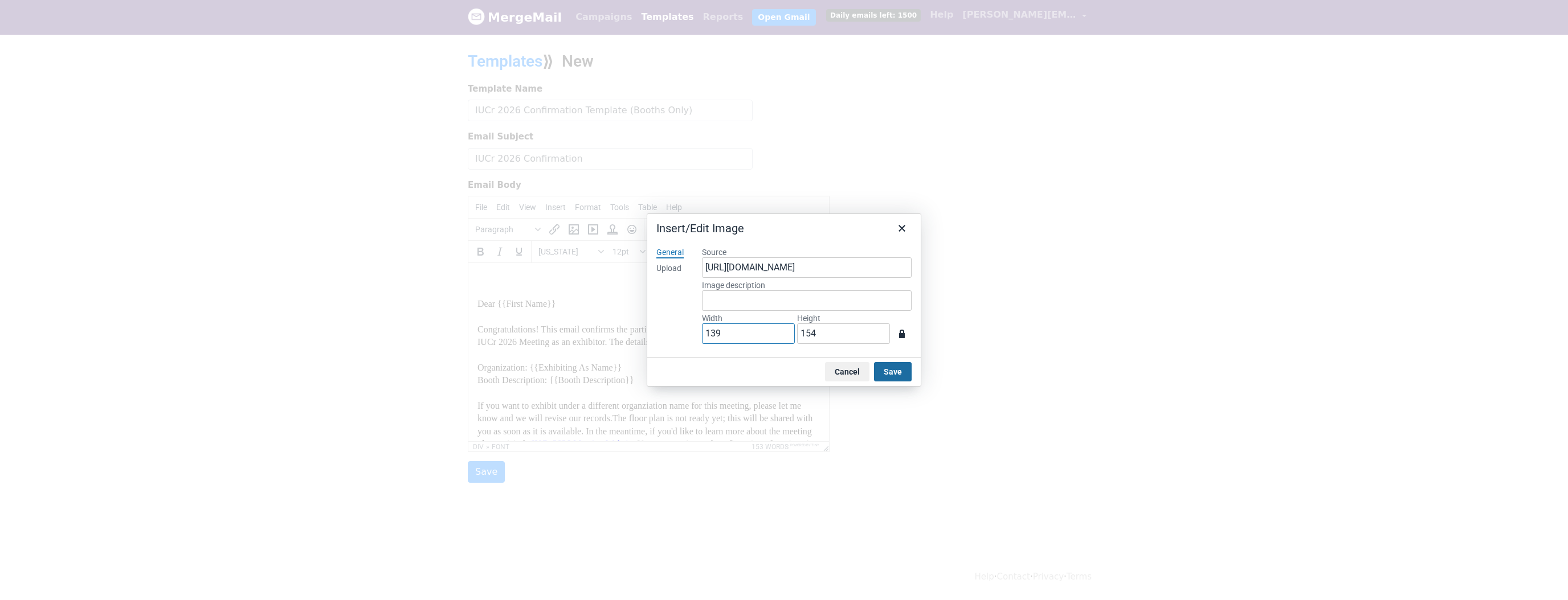
click at [894, 371] on button "Save" at bounding box center [893, 372] width 38 height 20
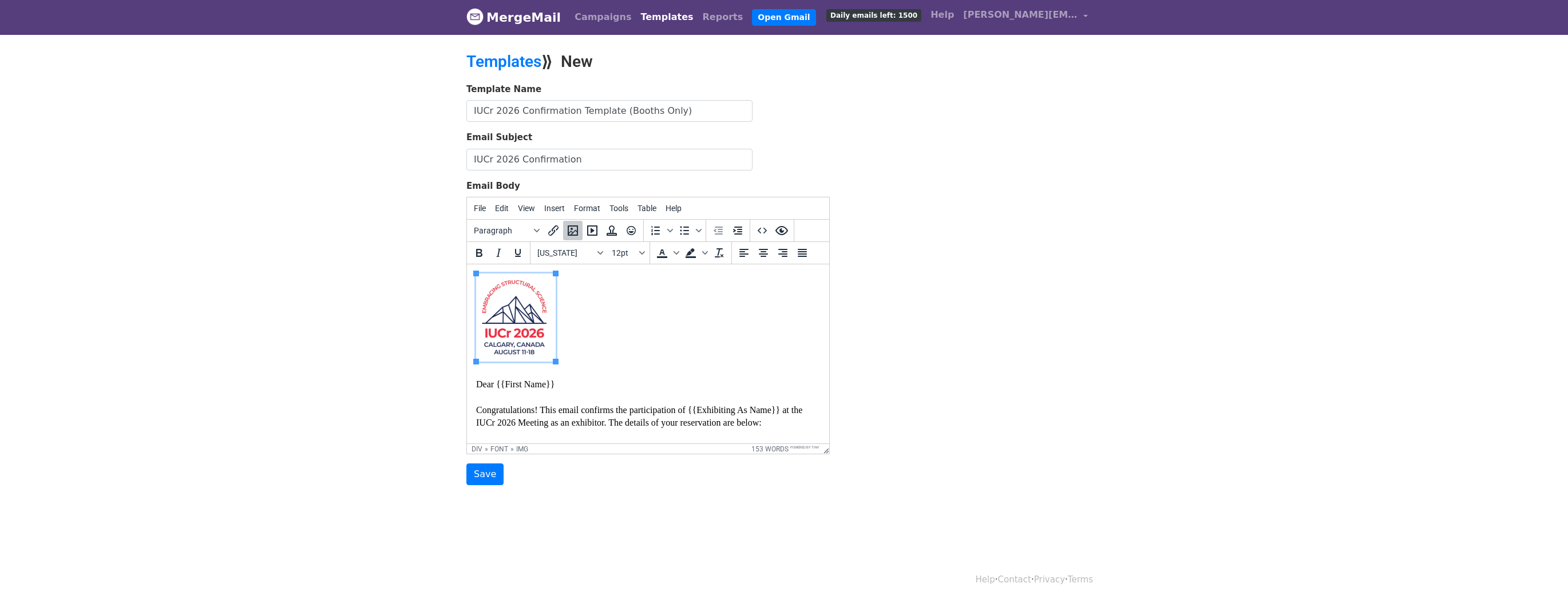
click at [702, 349] on div at bounding box center [648, 319] width 344 height 91
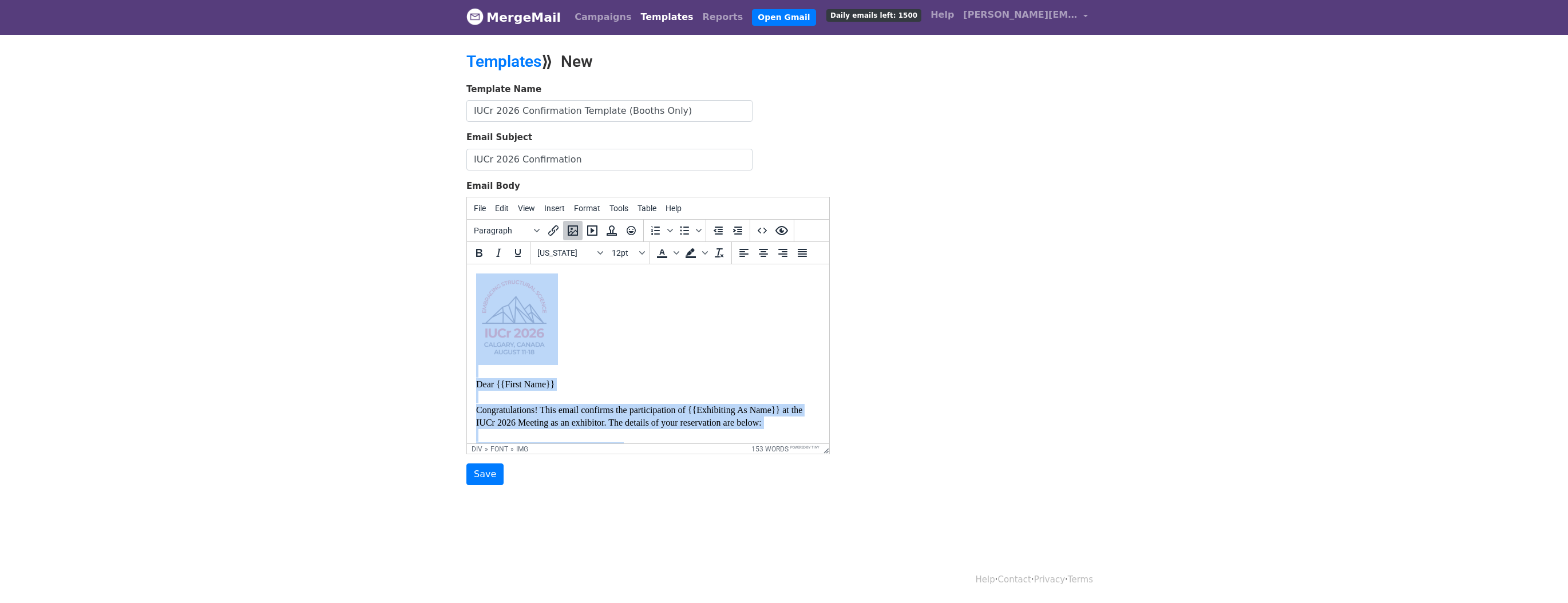
copy body "Dear {{First Name}} Congratulations! This email confirms the participation of {…"
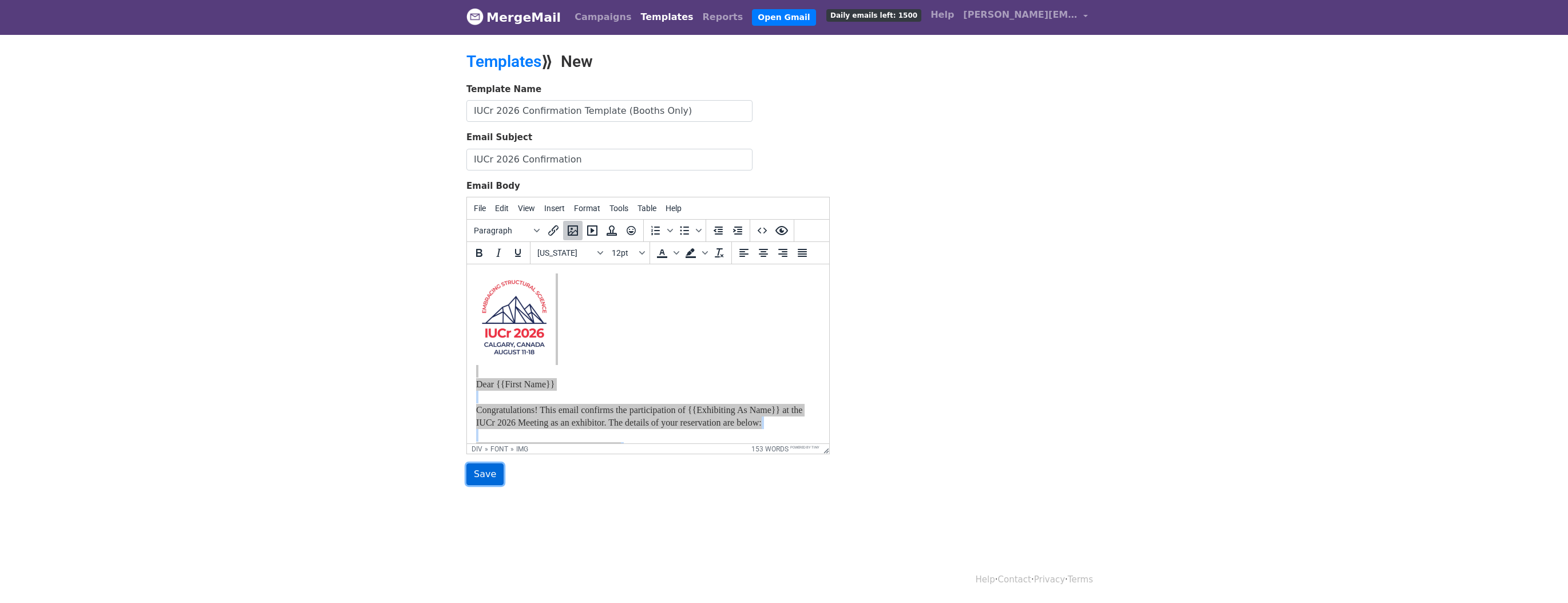
click at [483, 471] on input "Save" at bounding box center [485, 474] width 37 height 22
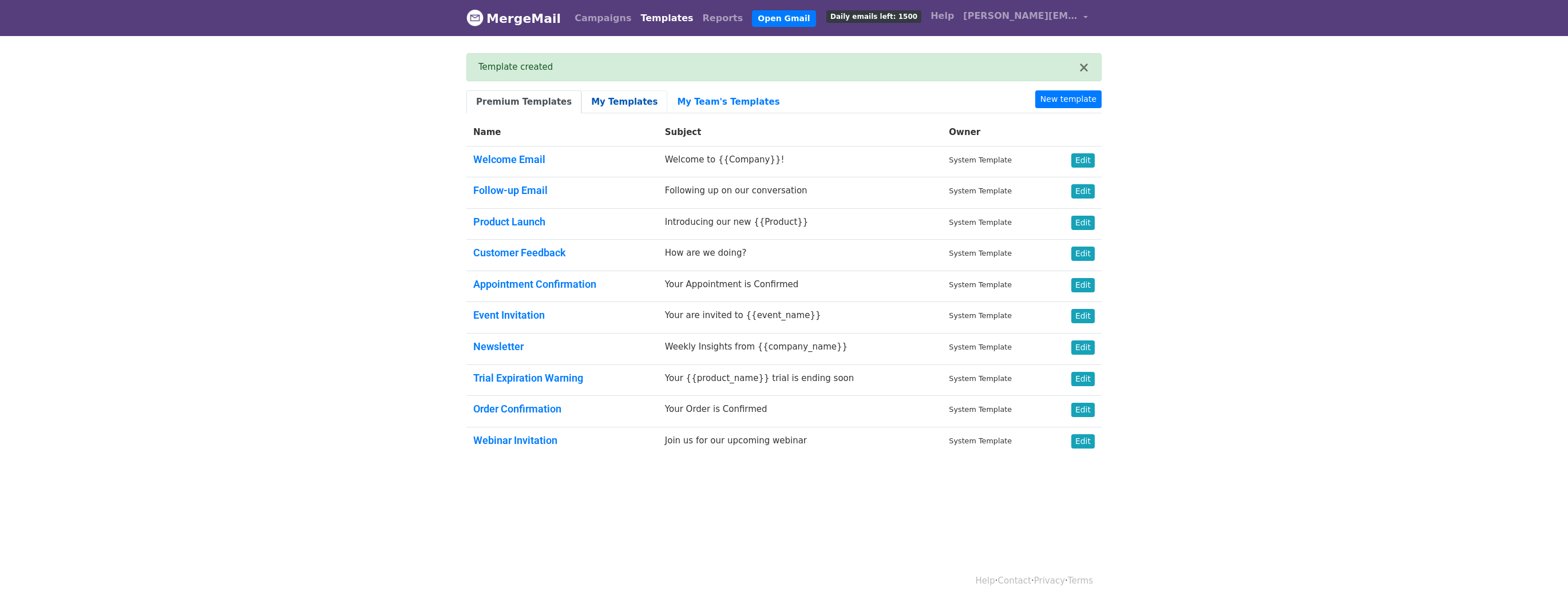
click at [610, 103] on link "My Templates" at bounding box center [624, 102] width 86 height 23
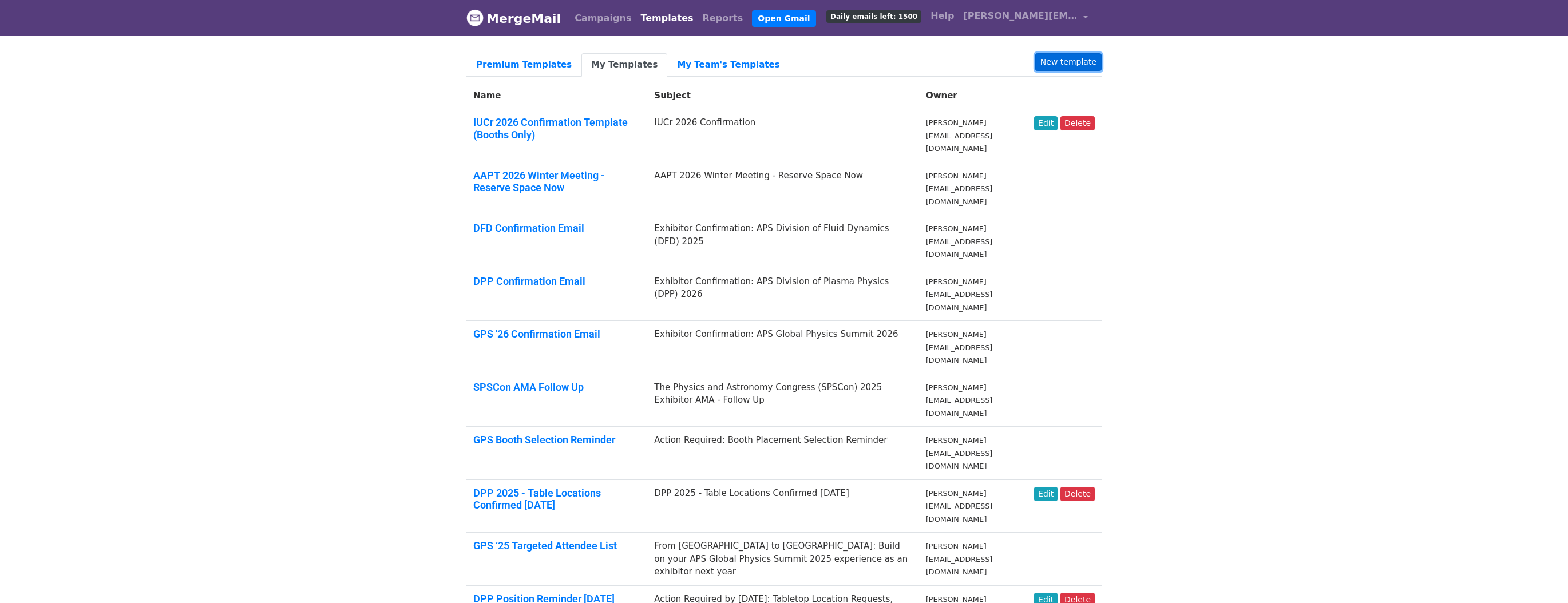
click at [1064, 64] on link "New template" at bounding box center [1068, 62] width 67 height 18
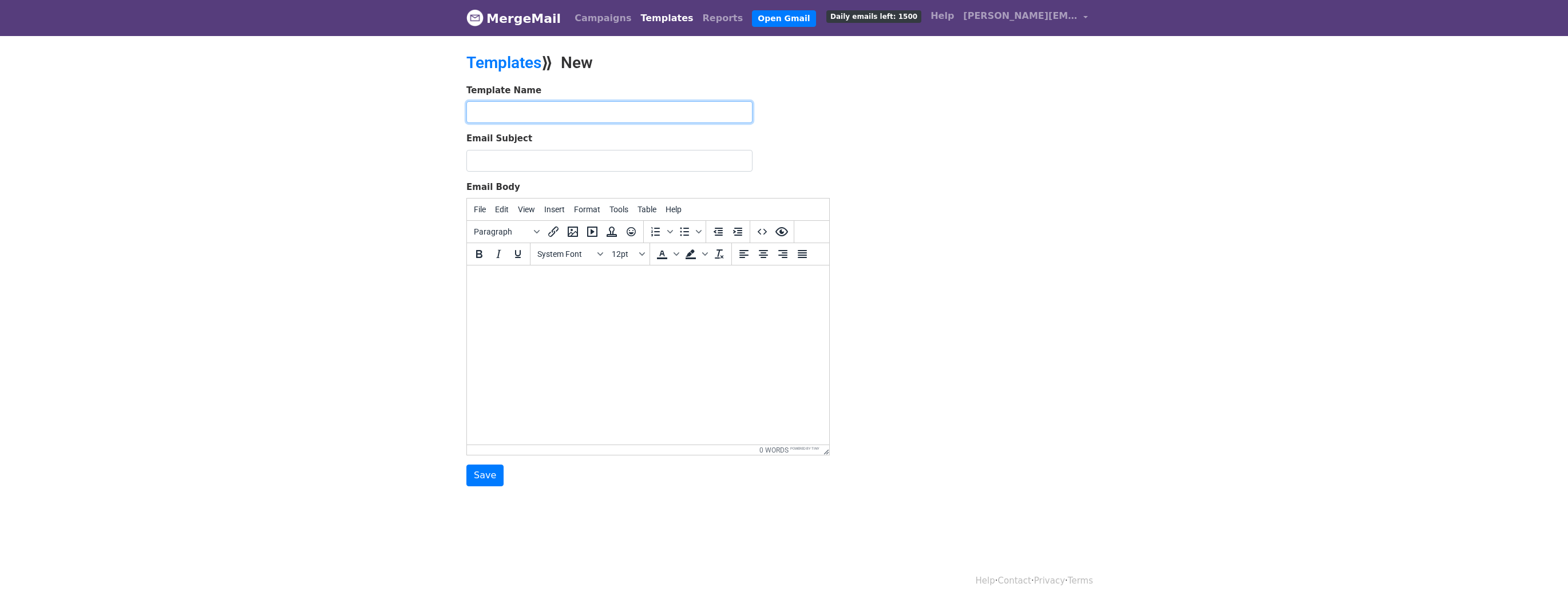
click at [536, 109] on input "text" at bounding box center [609, 113] width 286 height 22
type input "IUCr Confirmation Email (Sponsors Only)"
type input "C"
type input "IUCr Confirmation - Sponsorship"
paste body
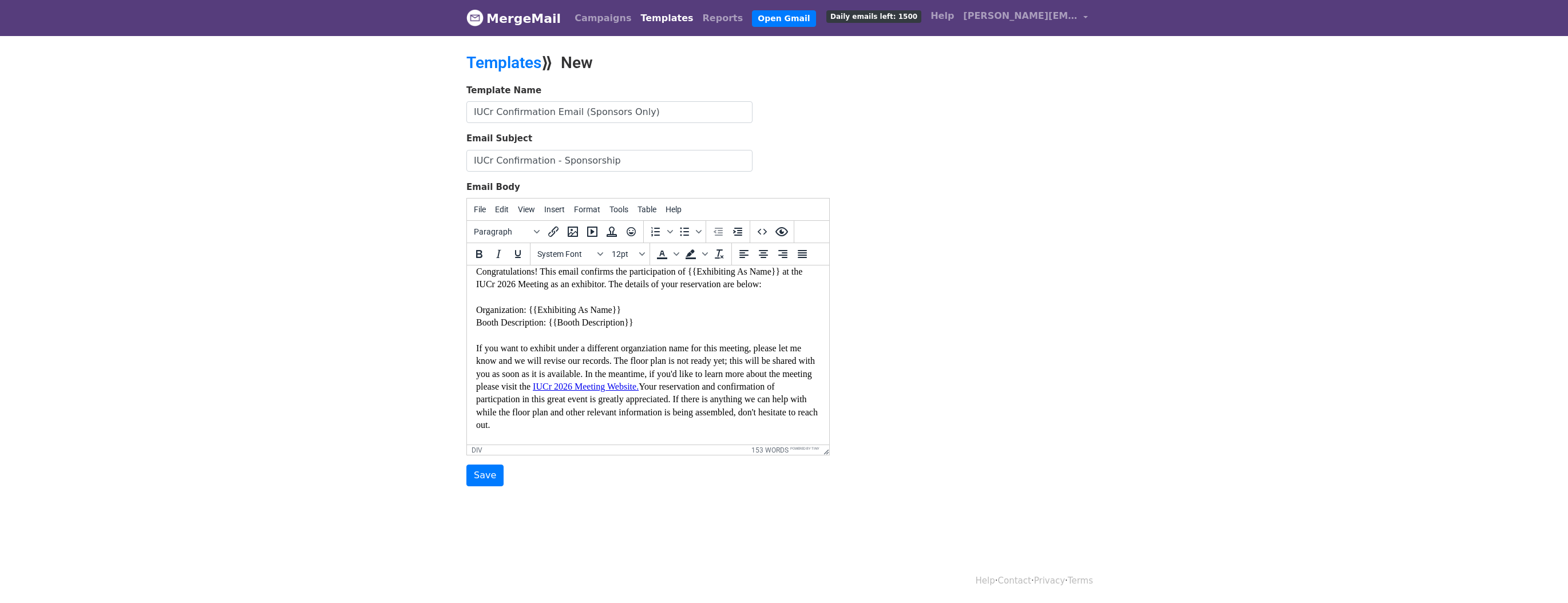
scroll to position [103, 0]
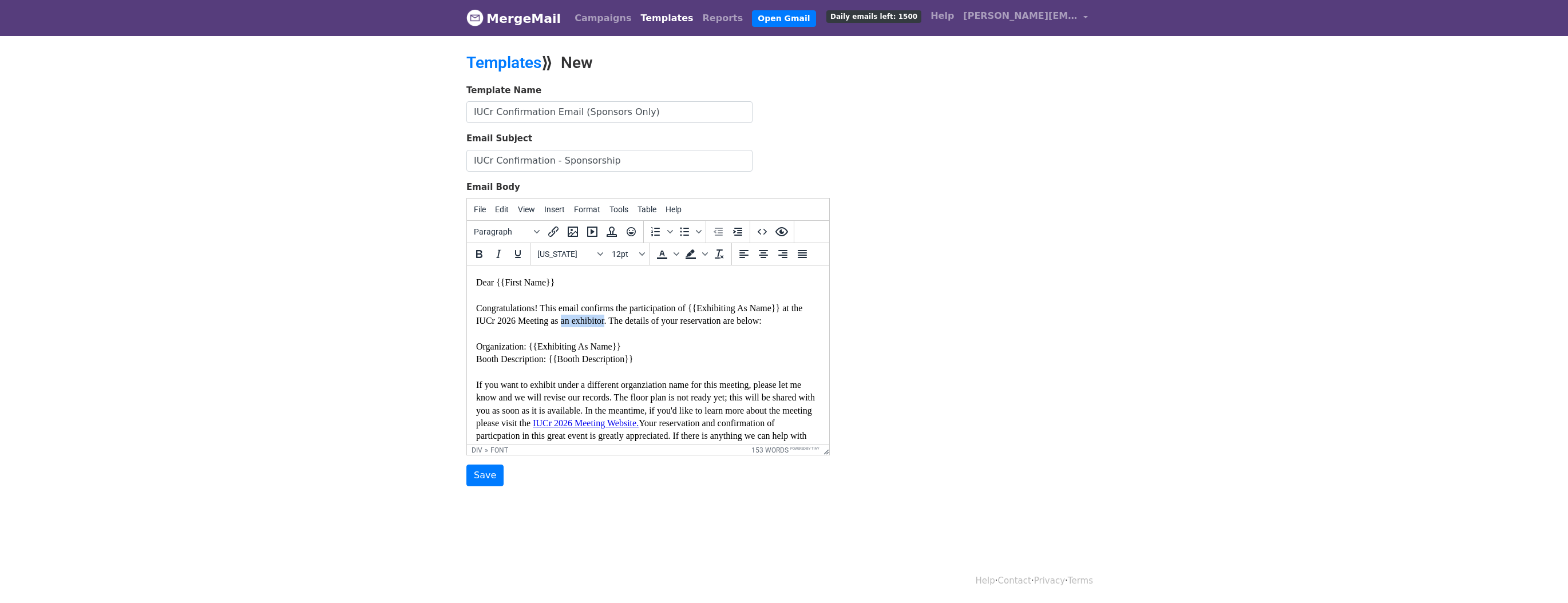
drag, startPoint x: 593, startPoint y: 320, endPoint x: 641, endPoint y: 324, distance: 48.2
click at [641, 324] on font "Congratulations! This email confirms the participation of {{Exhibiting As Name}…" at bounding box center [639, 314] width 326 height 23
click at [730, 319] on font "Congratulations! This email confirms the participation of {{Exhibiting As Name}…" at bounding box center [644, 321] width 337 height 36
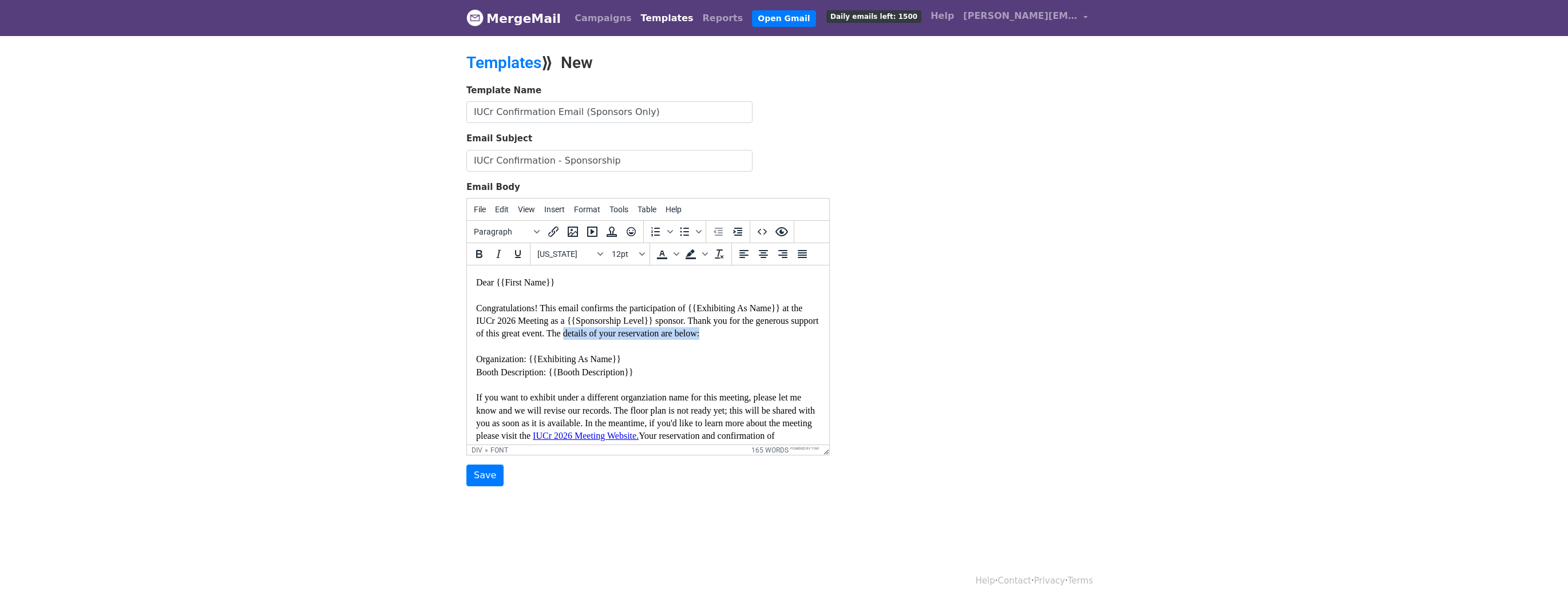
drag, startPoint x: 645, startPoint y: 333, endPoint x: 822, endPoint y: 329, distance: 177.0
click at [822, 329] on html "Dear {{First Name}} Congratulations! This email confirms the participation of {…" at bounding box center [648, 377] width 363 height 431
click at [637, 371] on div "Congratulations! This email confirms the participation of {{Exhibiting As Name}…" at bounding box center [648, 436] width 344 height 295
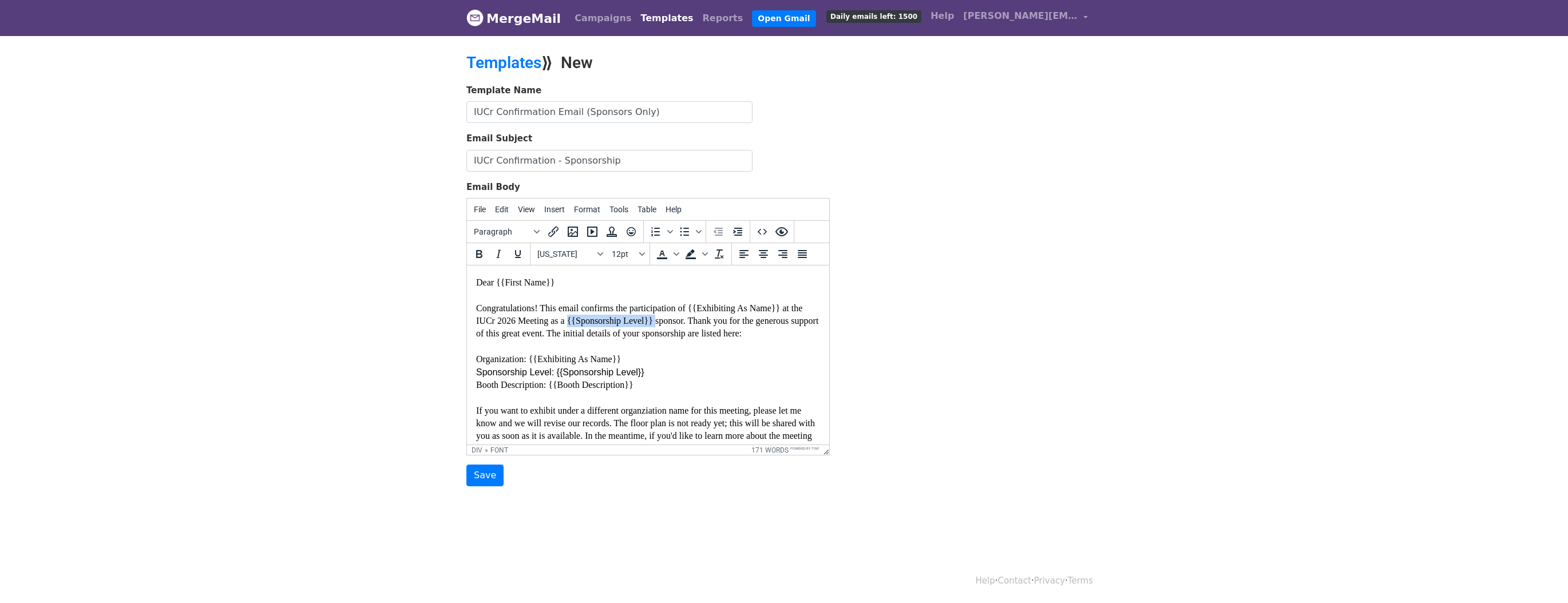
drag, startPoint x: 599, startPoint y: 319, endPoint x: 692, endPoint y: 322, distance: 93.0
click at [692, 322] on font "Congratulations! This email confirms the participation of {{Exhibiting As Name}…" at bounding box center [647, 321] width 342 height 36
drag, startPoint x: 610, startPoint y: 333, endPoint x: 679, endPoint y: 331, distance: 69.0
click at [679, 331] on font "Congratulations! This email confirms the participation of {{Exhibiting As Name}…" at bounding box center [646, 321] width 341 height 36
click at [503, 384] on font "Booth Description: {{Booth Description}}" at bounding box center [554, 384] width 157 height 10
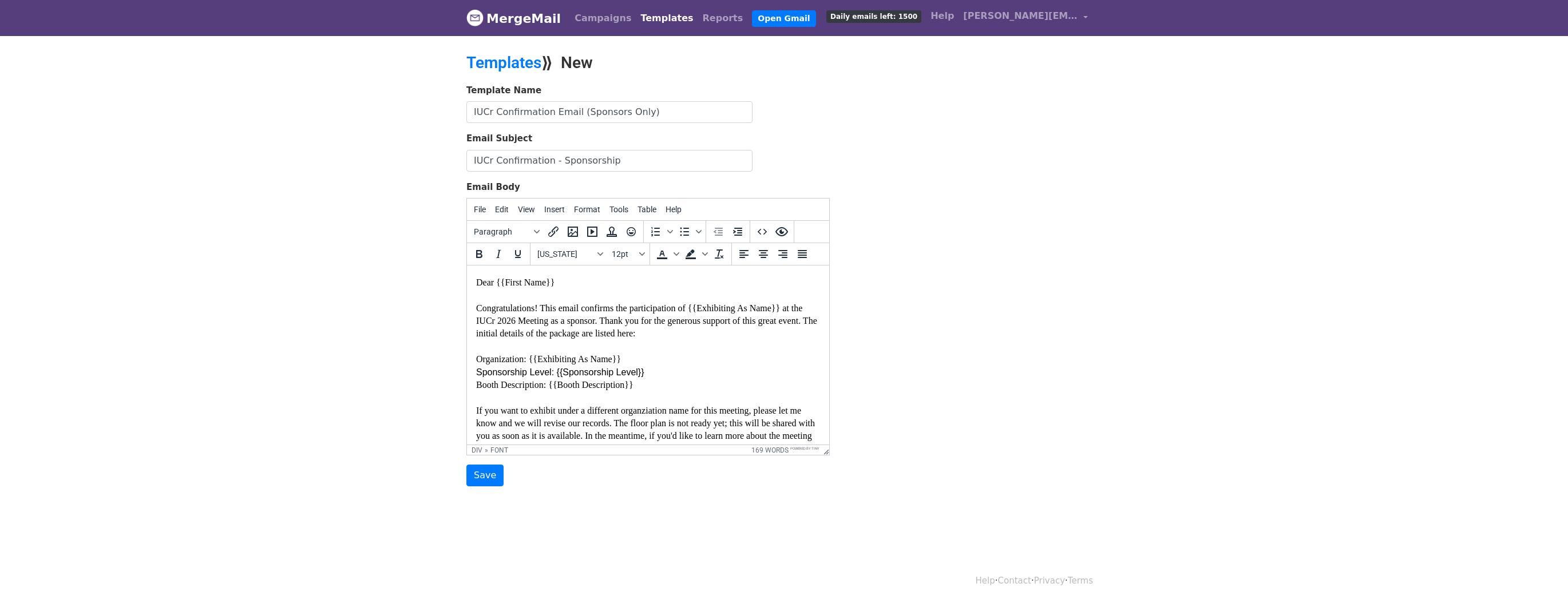
click at [477, 383] on font "Booth Description: {{Booth Description}}" at bounding box center [554, 384] width 157 height 10
drag, startPoint x: 718, startPoint y: 384, endPoint x: 640, endPoint y: 380, distance: 78.1
click at [640, 380] on font "Exhibitor Booth Included with Package: Booth Description: {{Booth Description}}" at bounding box center [629, 384] width 307 height 10
click at [534, 409] on font "If you want to exhibit under a different organziation name for this meeting, pl…" at bounding box center [646, 449] width 341 height 86
drag, startPoint x: 572, startPoint y: 409, endPoint x: 670, endPoint y: 414, distance: 98.1
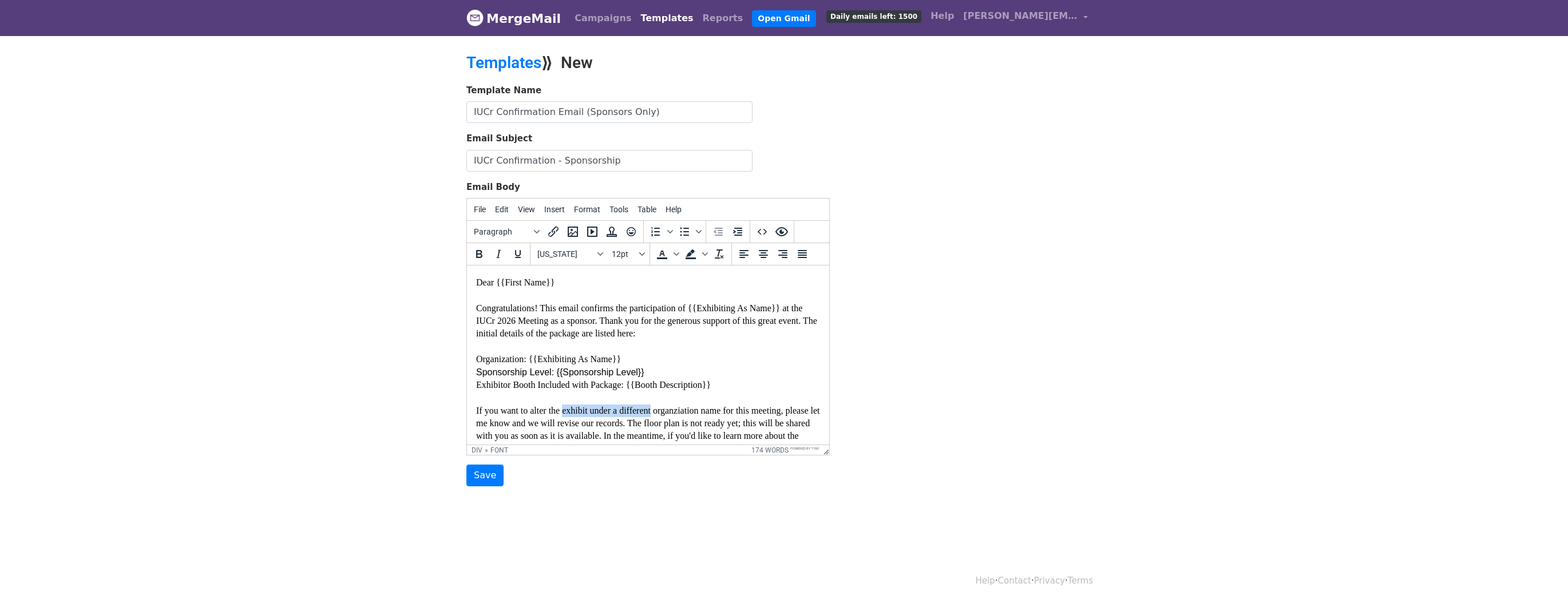
click at [670, 414] on font "If you want to alter the exhibit under a different organziation name for this m…" at bounding box center [648, 449] width 344 height 86
click at [602, 421] on font "If you want to alter the organziation name for this meeting, please let me know…" at bounding box center [647, 442] width 343 height 74
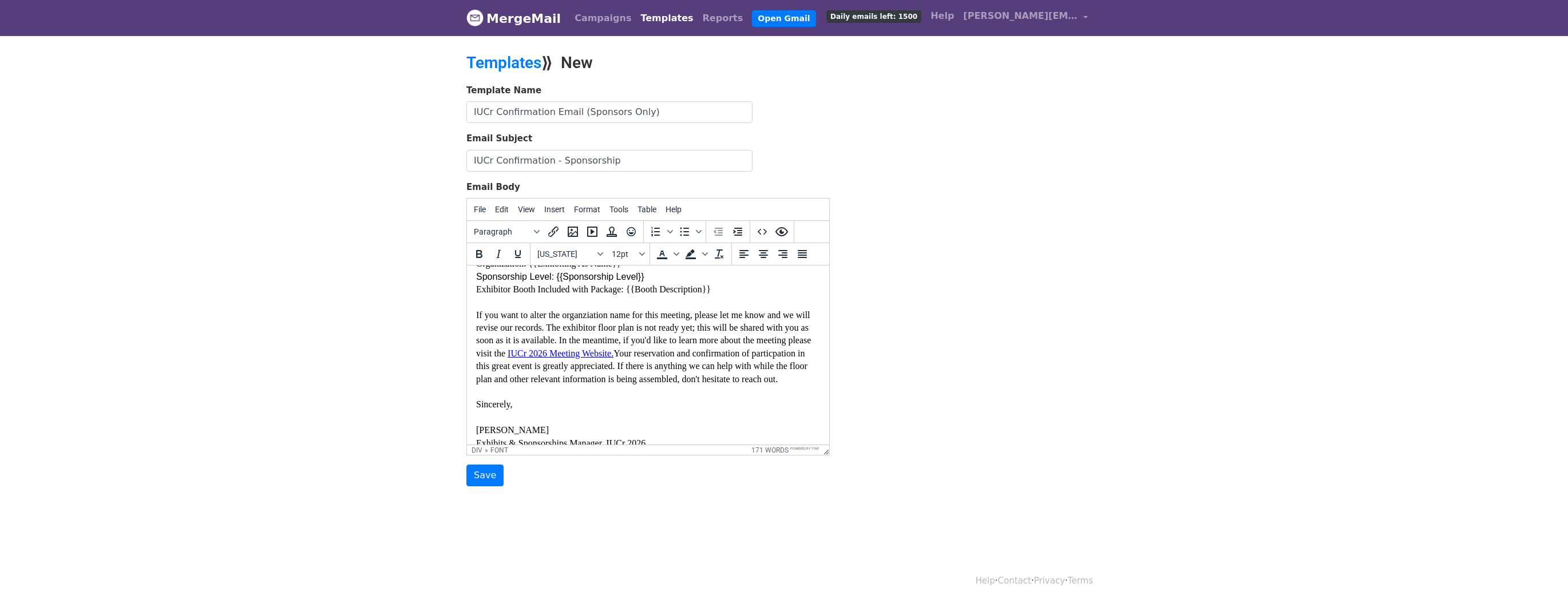
scroll to position [199, 0]
click at [755, 350] on font "If you want to alter the organziation name for this meeting, please let me know…" at bounding box center [643, 346] width 335 height 74
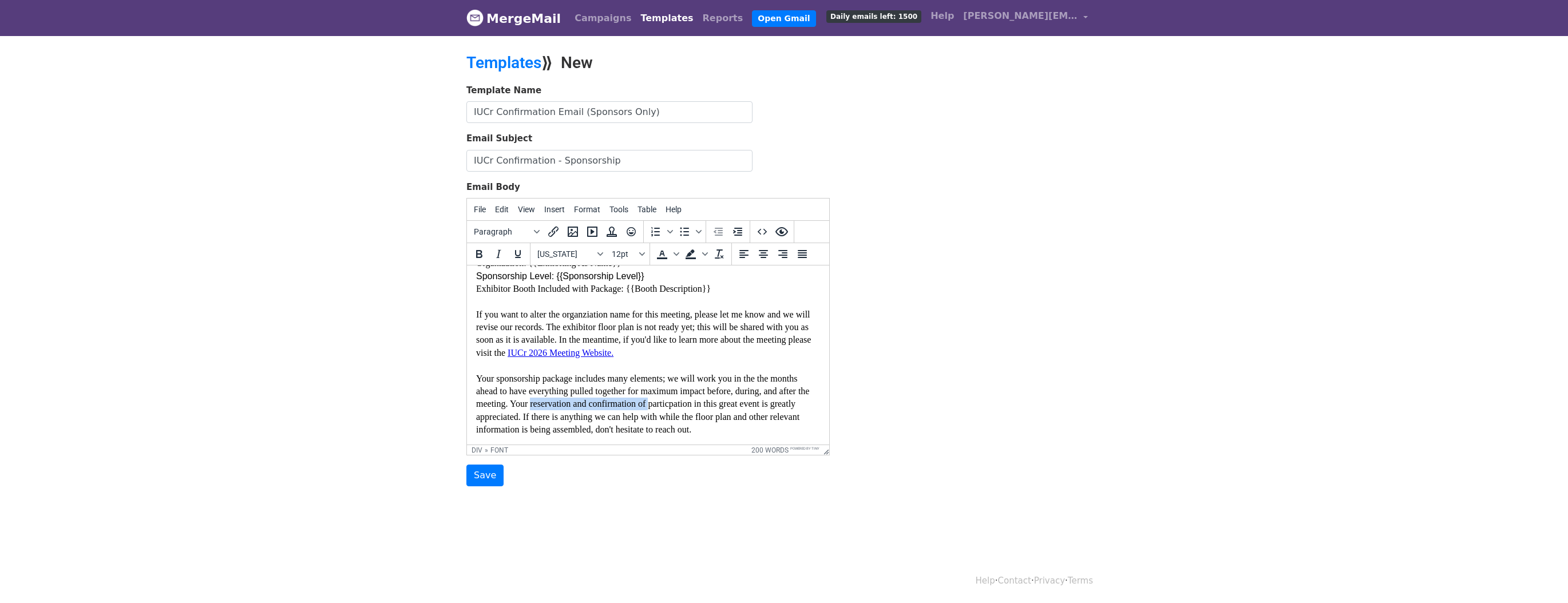
drag, startPoint x: 621, startPoint y: 403, endPoint x: 753, endPoint y: 404, distance: 132.0
click at [753, 404] on font "If you want to alter the organziation name for this meeting, please let me know…" at bounding box center [643, 372] width 335 height 125
drag, startPoint x: 683, startPoint y: 402, endPoint x: 744, endPoint y: 403, distance: 61.0
click at [744, 403] on font "If you want to alter the organziation name for this meeting, please let me know…" at bounding box center [643, 372] width 335 height 125
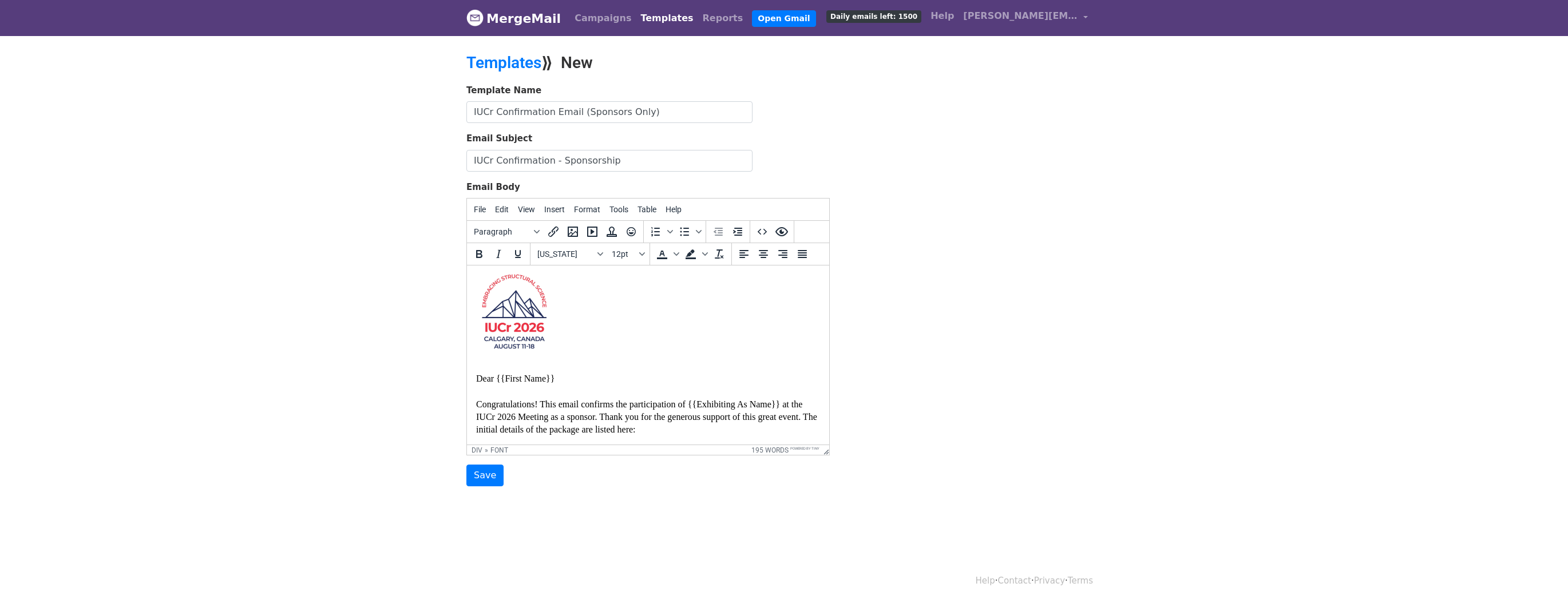
scroll to position [0, 0]
click at [702, 382] on body "Dear {{First Name}} Congratulations! This email confirms the participation of {…" at bounding box center [648, 507] width 344 height 463
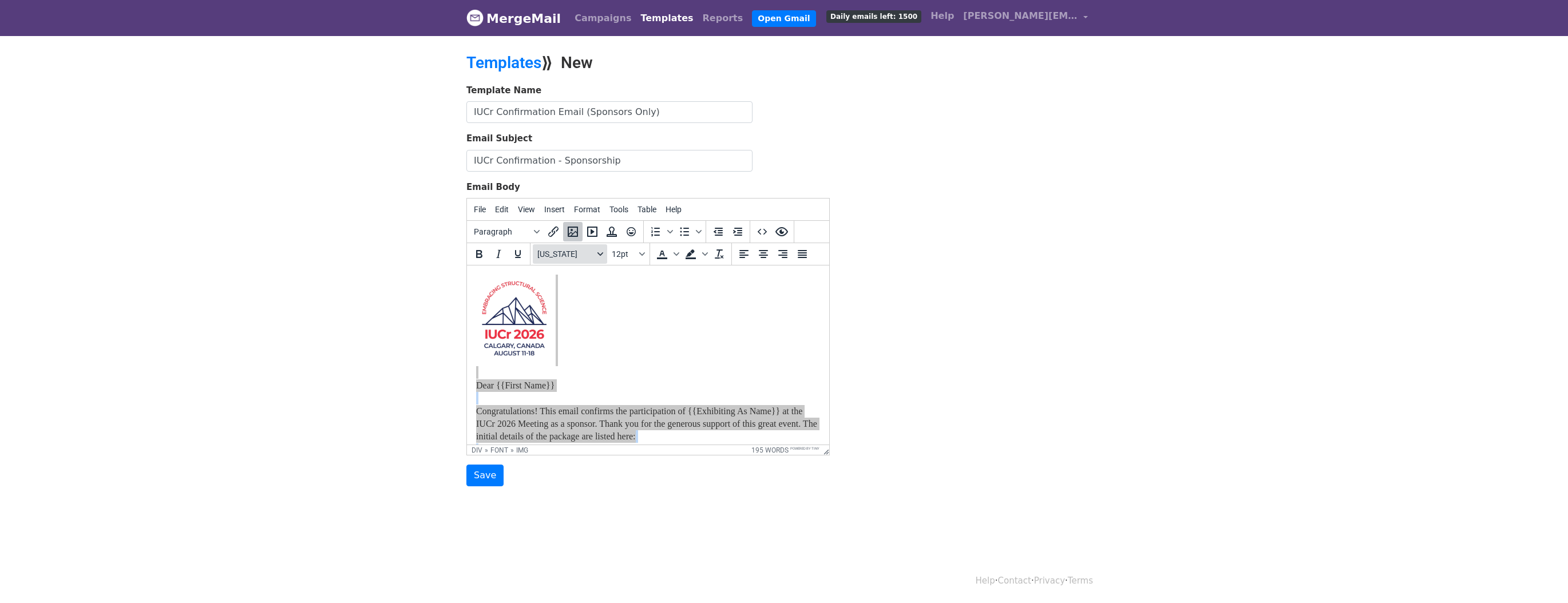
click at [597, 249] on button "[US_STATE]" at bounding box center [570, 254] width 75 height 20
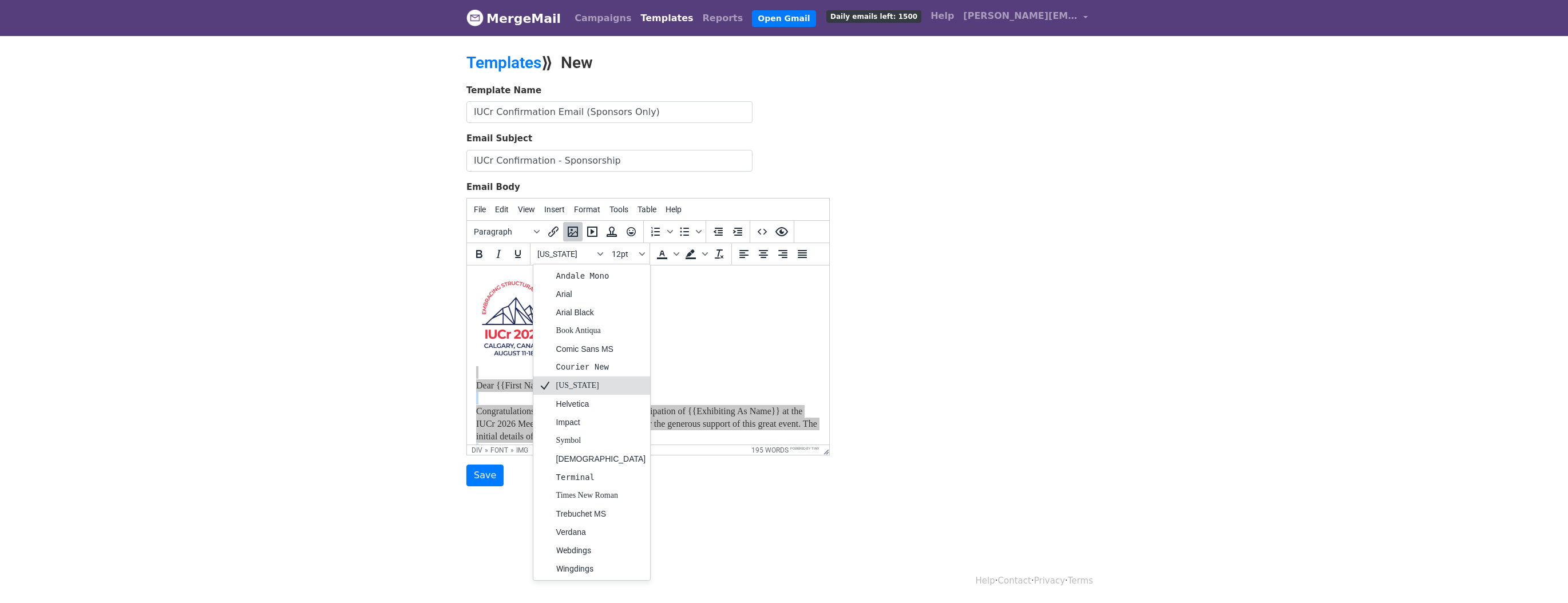
click at [579, 379] on div "[US_STATE]" at bounding box center [601, 385] width 90 height 14
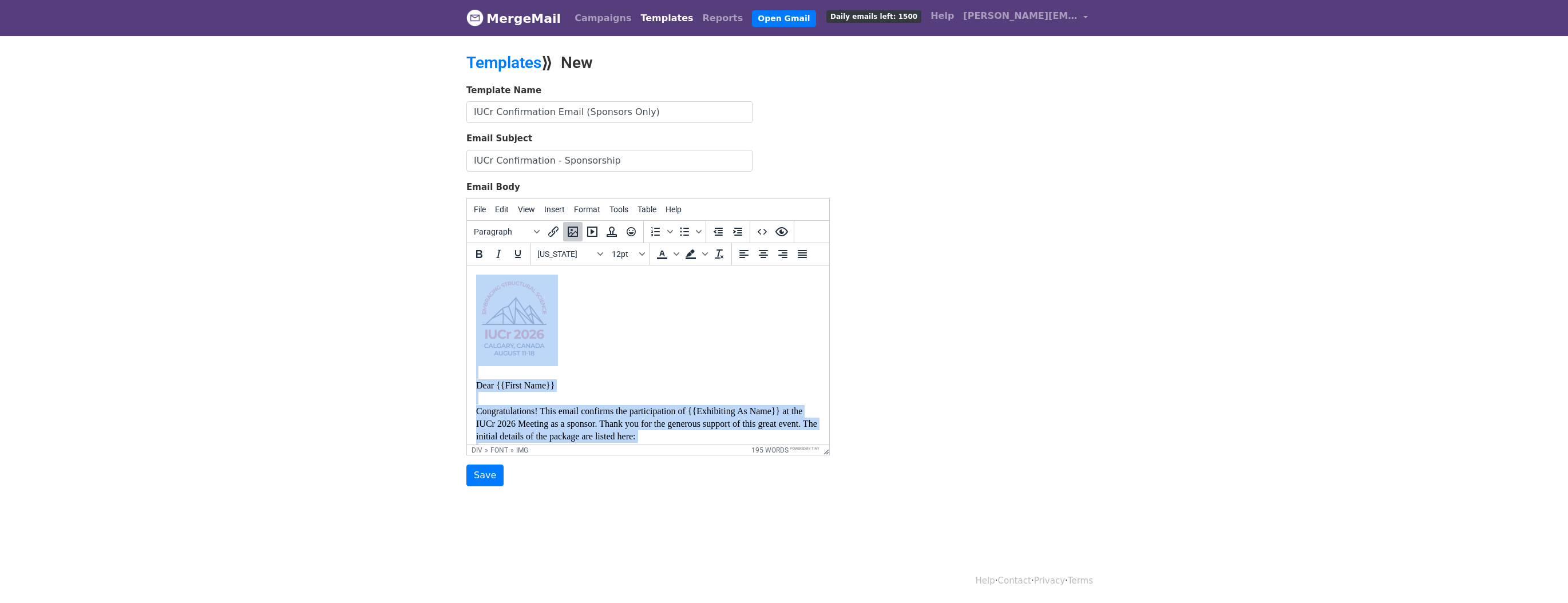
scroll to position [10, 0]
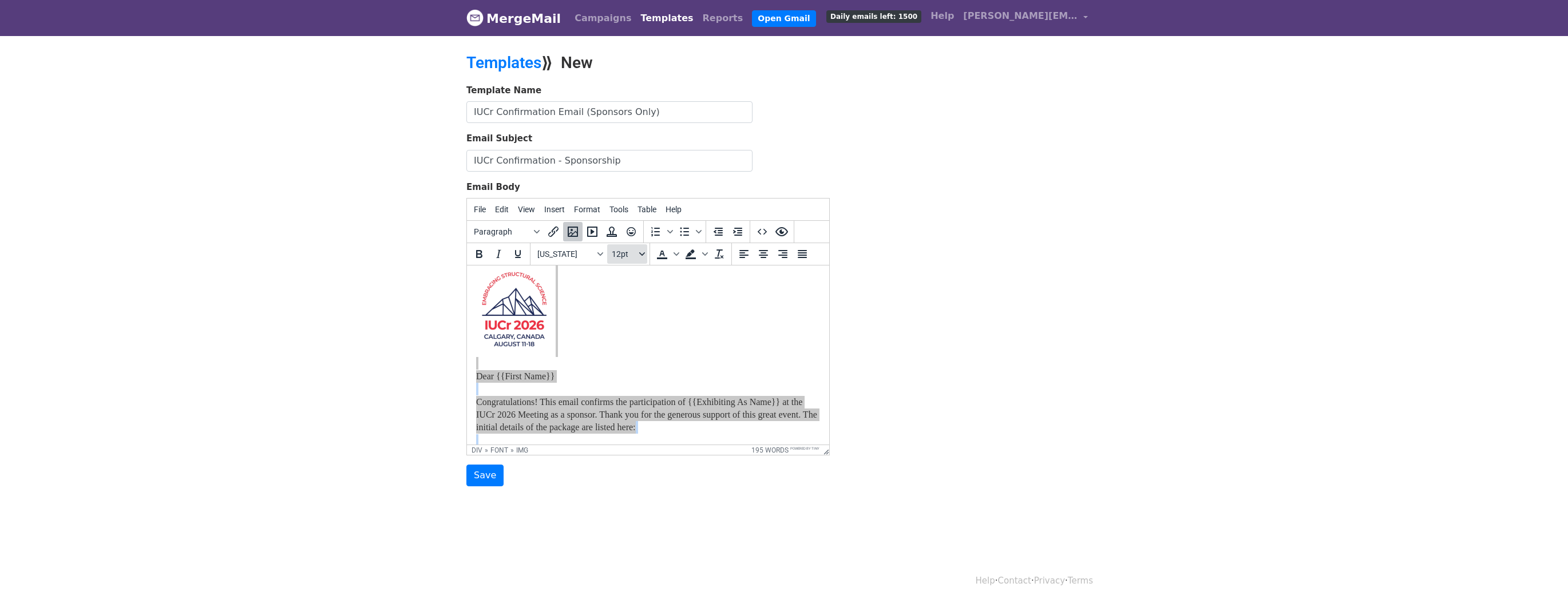
click at [640, 252] on icon "Font sizes" at bounding box center [643, 254] width 6 height 4
drag, startPoint x: 636, startPoint y: 314, endPoint x: 181, endPoint y: 51, distance: 525.5
click at [636, 314] on div "12pt" at bounding box center [639, 312] width 17 height 14
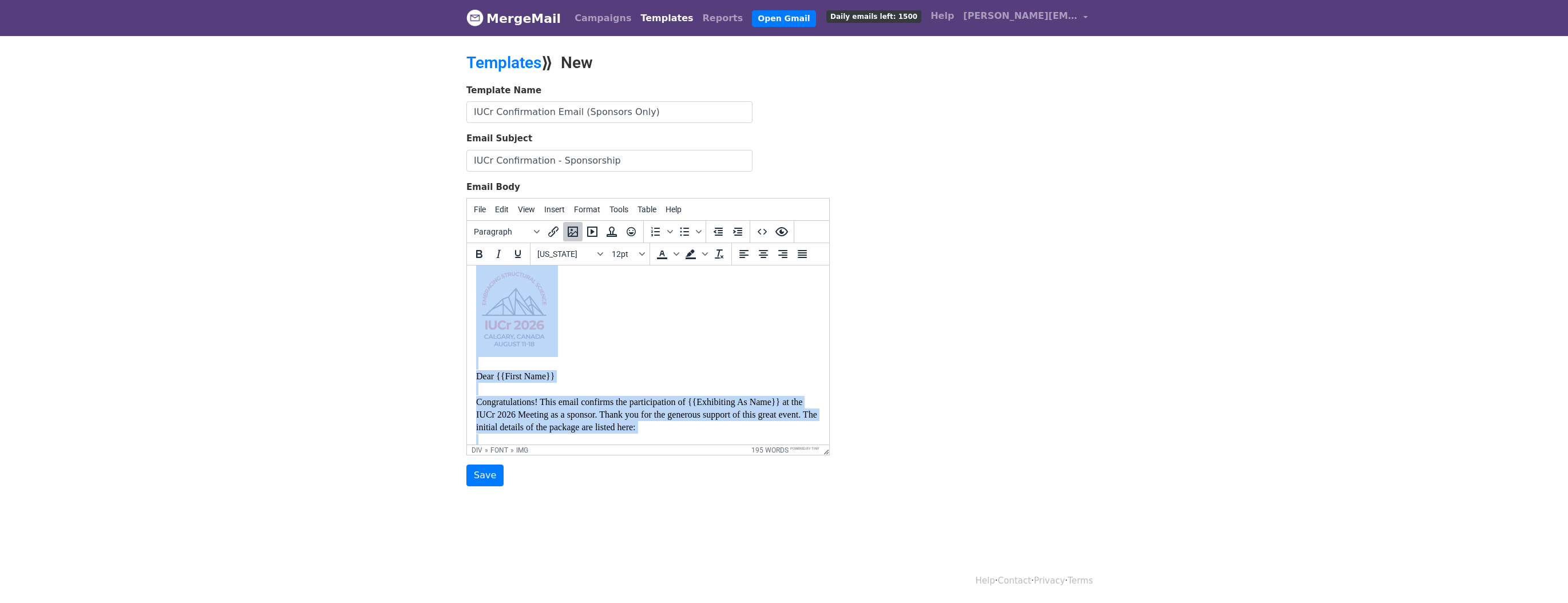
click at [654, 319] on div at bounding box center [648, 311] width 344 height 91
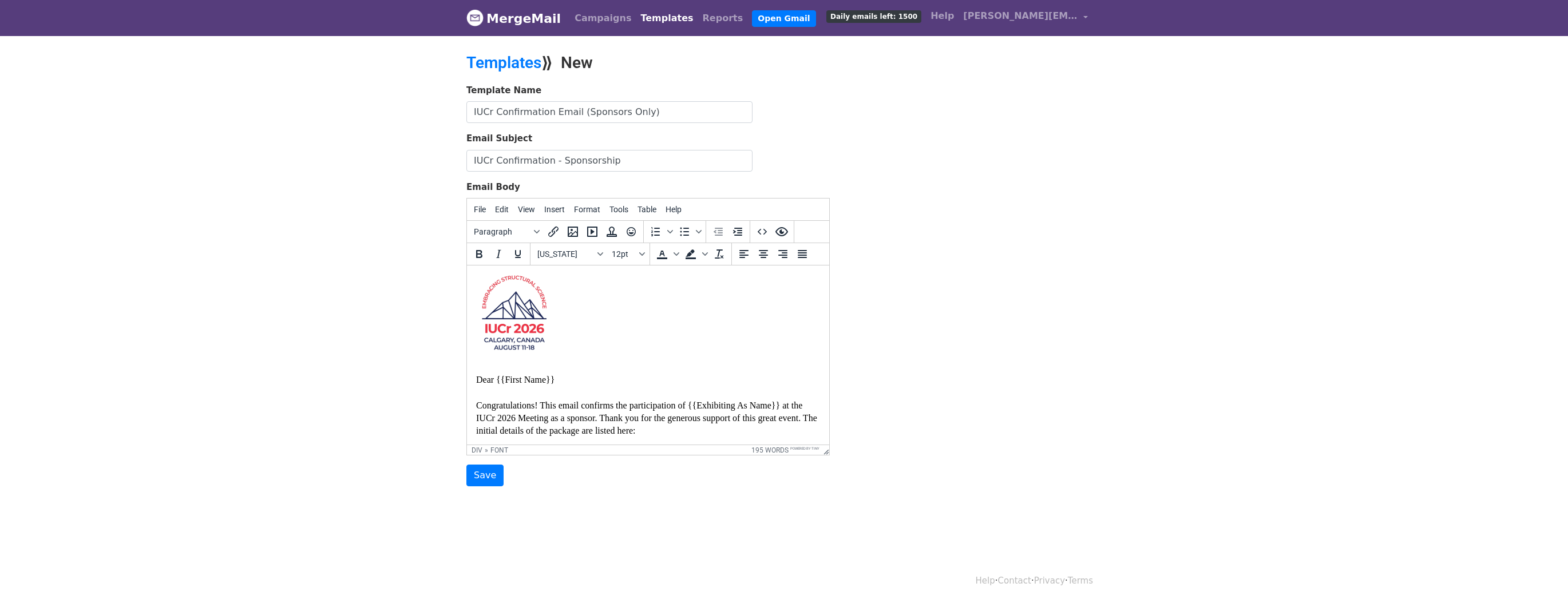
scroll to position [0, 0]
click at [486, 476] on input "Save" at bounding box center [485, 476] width 37 height 22
